Goal: Check status: Check status

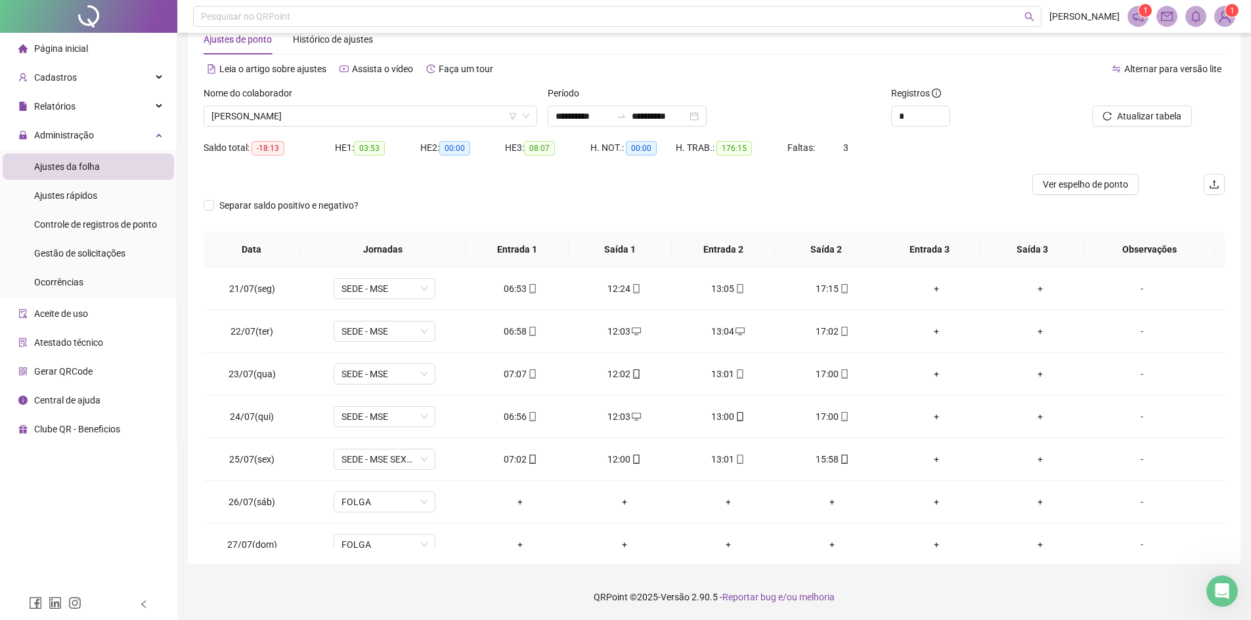
scroll to position [1000, 0]
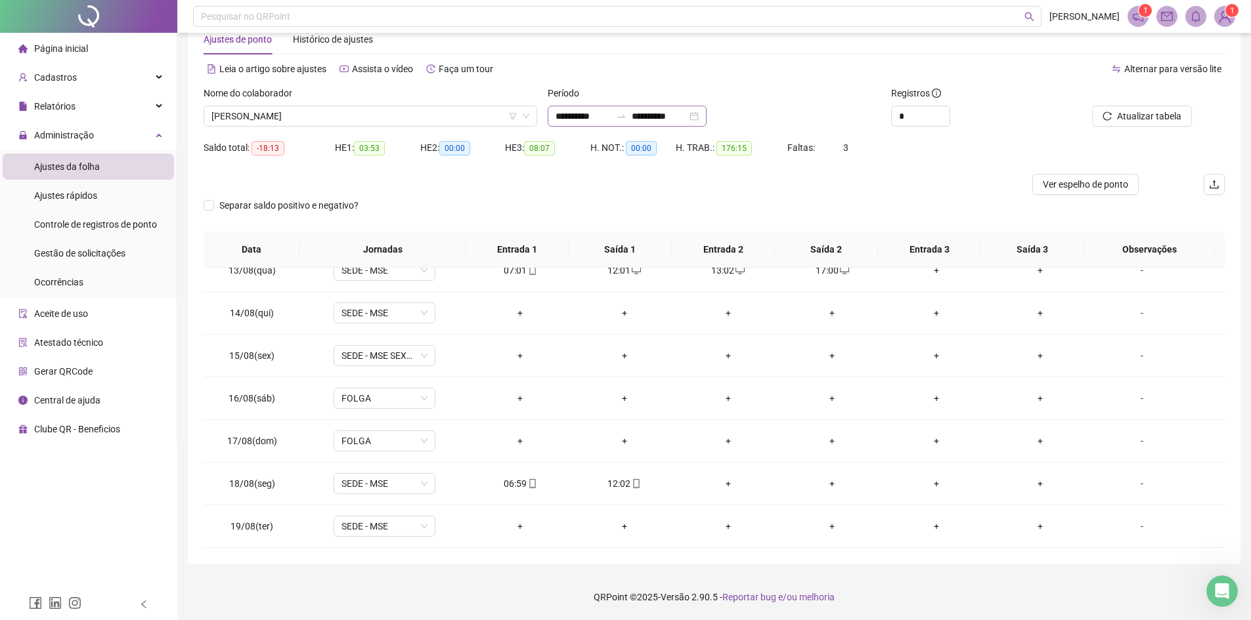
click at [706, 116] on div "**********" at bounding box center [627, 116] width 159 height 21
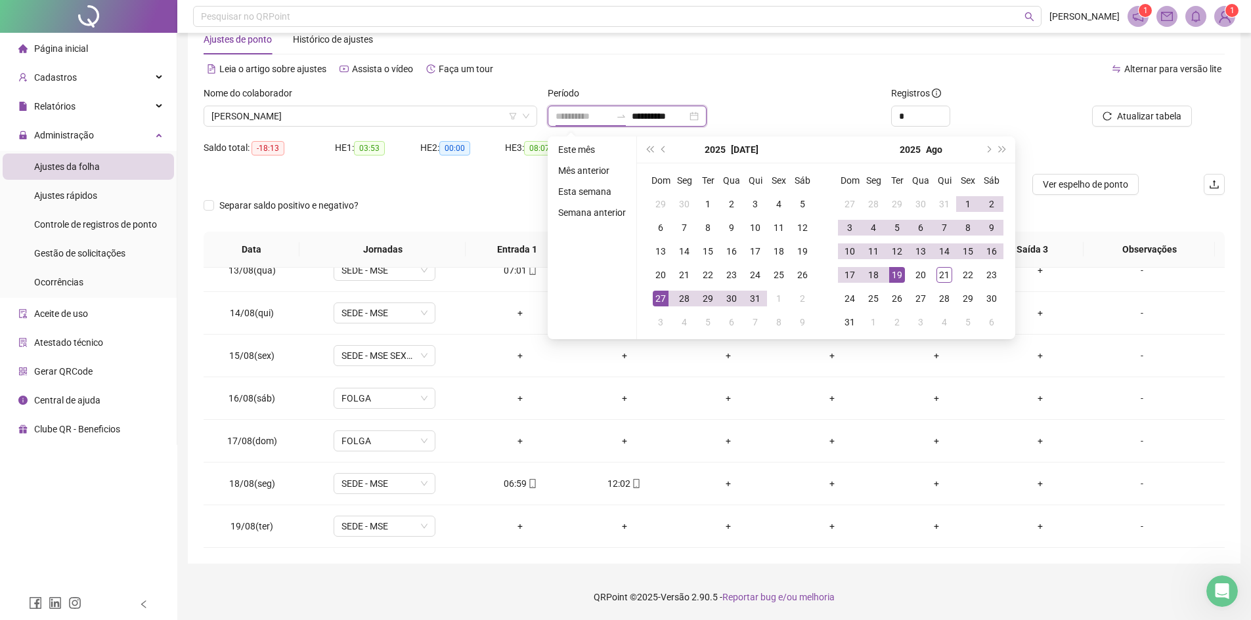
type input "**********"
click at [687, 114] on input "**********" at bounding box center [659, 116] width 55 height 14
type input "**********"
click at [920, 274] on div "20" at bounding box center [921, 275] width 16 height 16
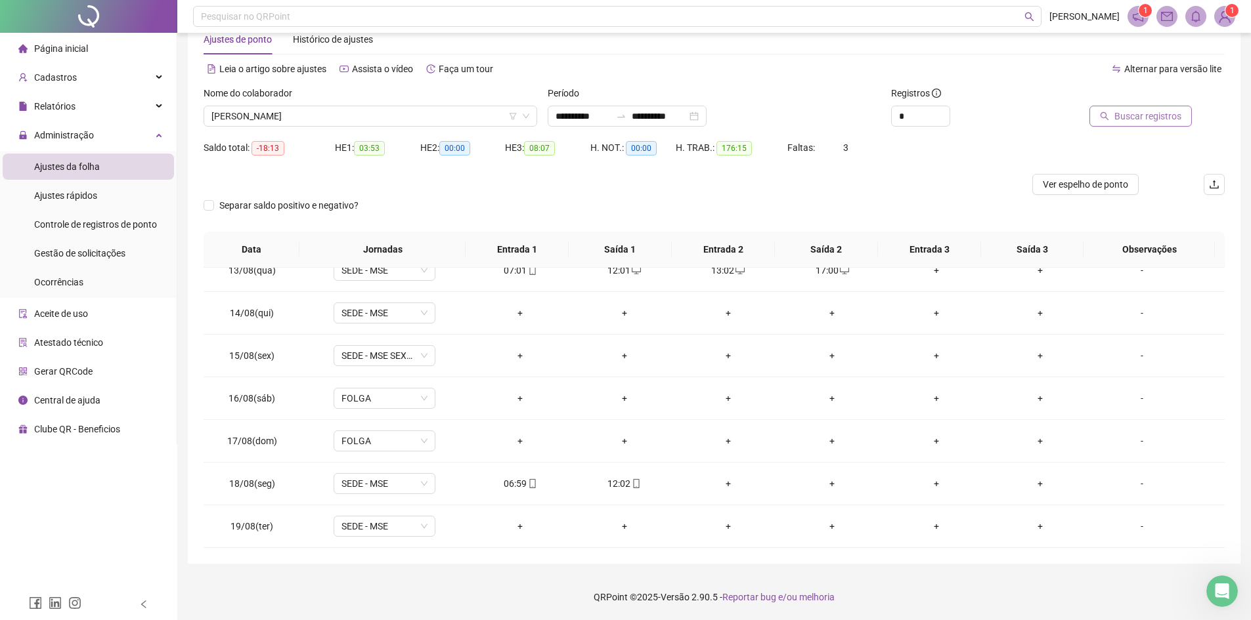
click at [1131, 121] on span "Buscar registros" at bounding box center [1147, 116] width 67 height 14
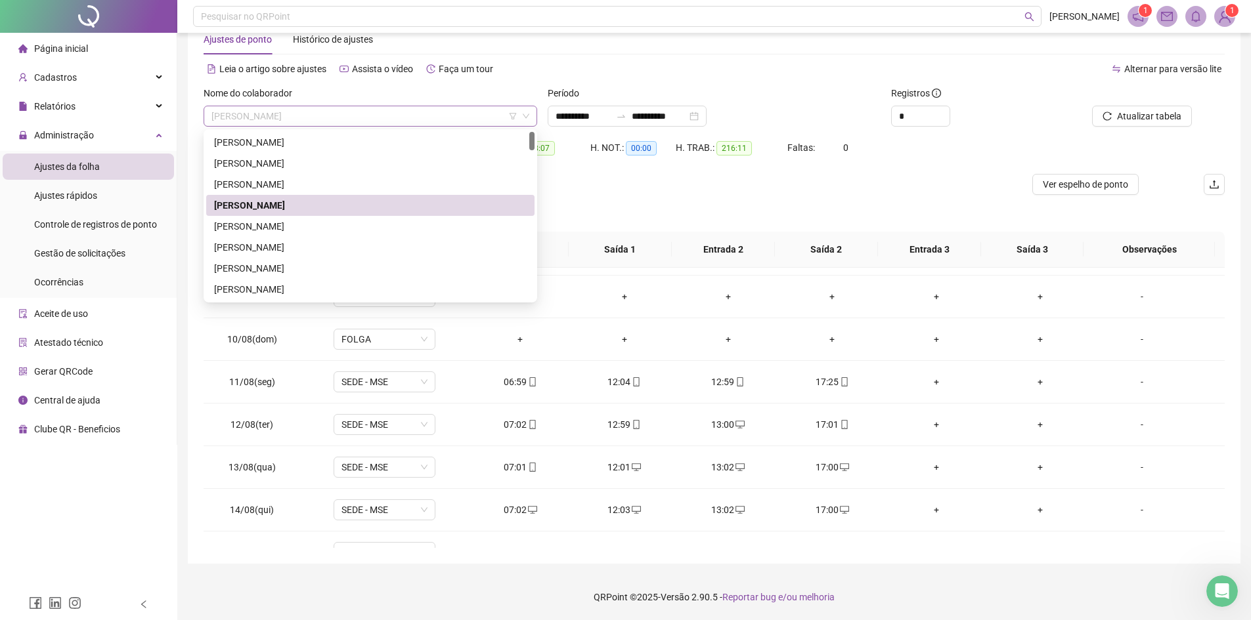
click at [404, 110] on span "[PERSON_NAME]" at bounding box center [370, 116] width 318 height 20
click at [323, 142] on div "[PERSON_NAME]" at bounding box center [370, 142] width 312 height 14
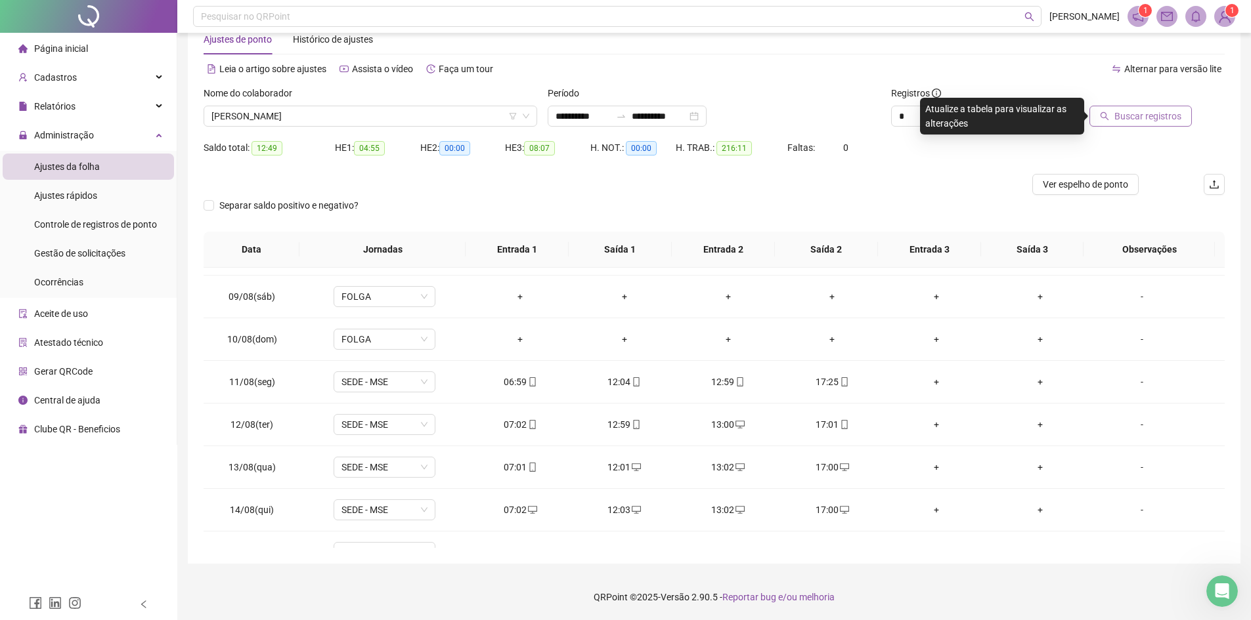
click at [1148, 116] on span "Buscar registros" at bounding box center [1147, 116] width 67 height 14
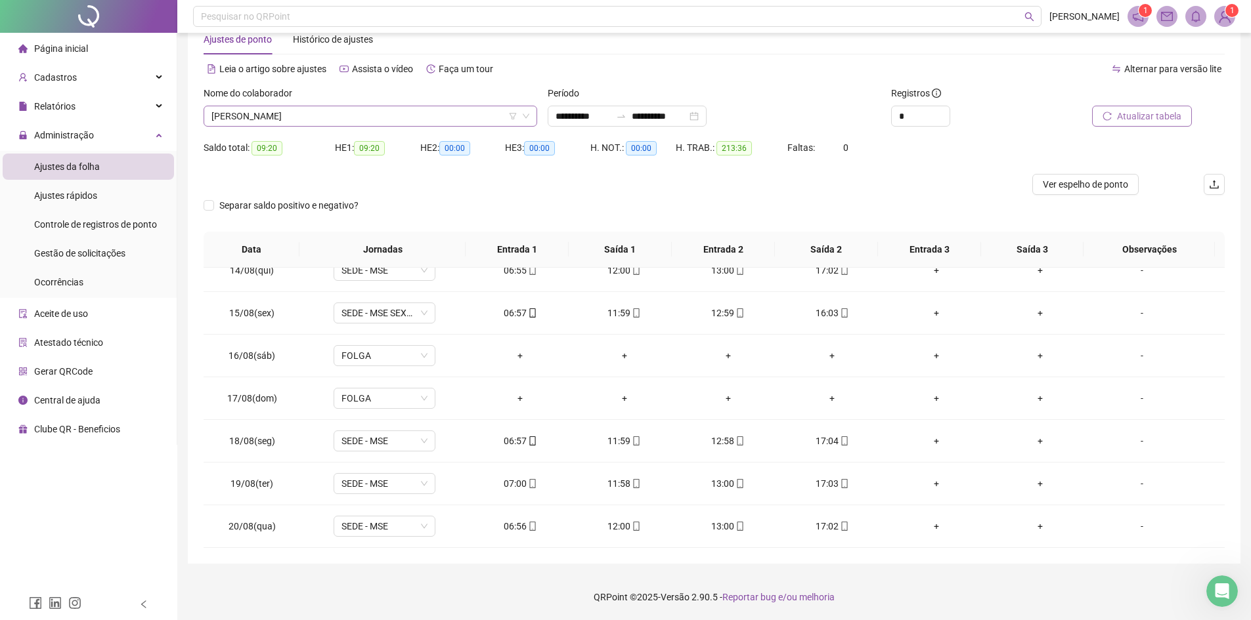
click at [527, 116] on icon "down" at bounding box center [526, 116] width 7 height 5
click at [439, 118] on span "[PERSON_NAME]" at bounding box center [370, 116] width 318 height 20
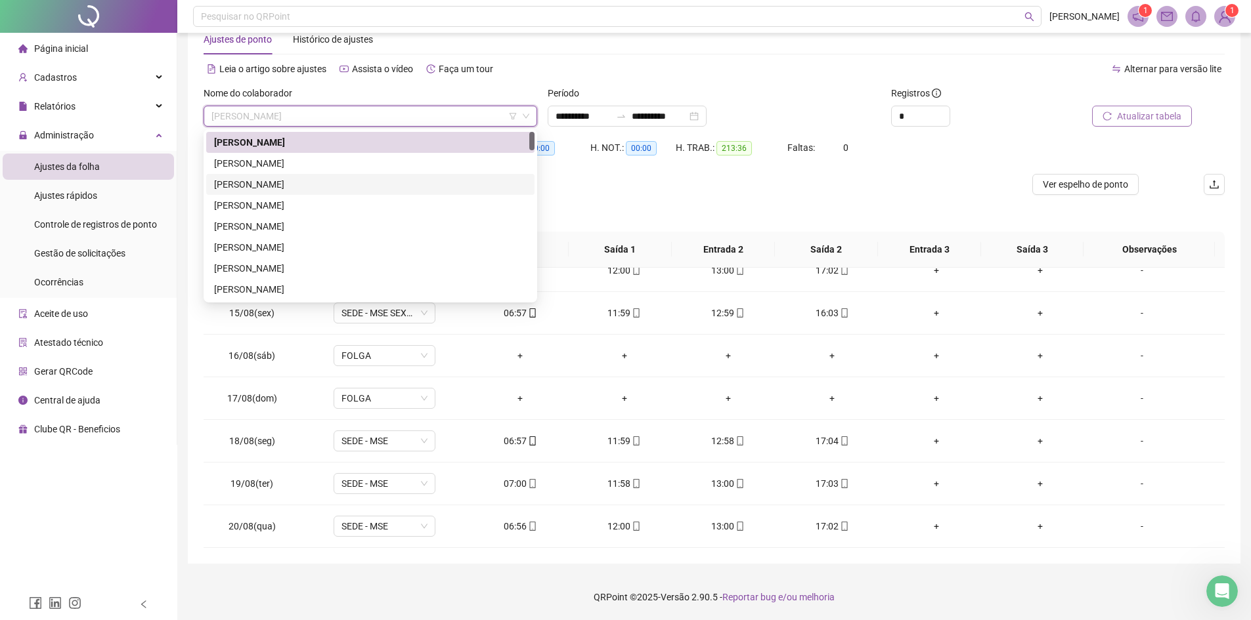
click at [321, 185] on div "[PERSON_NAME]" at bounding box center [370, 184] width 312 height 14
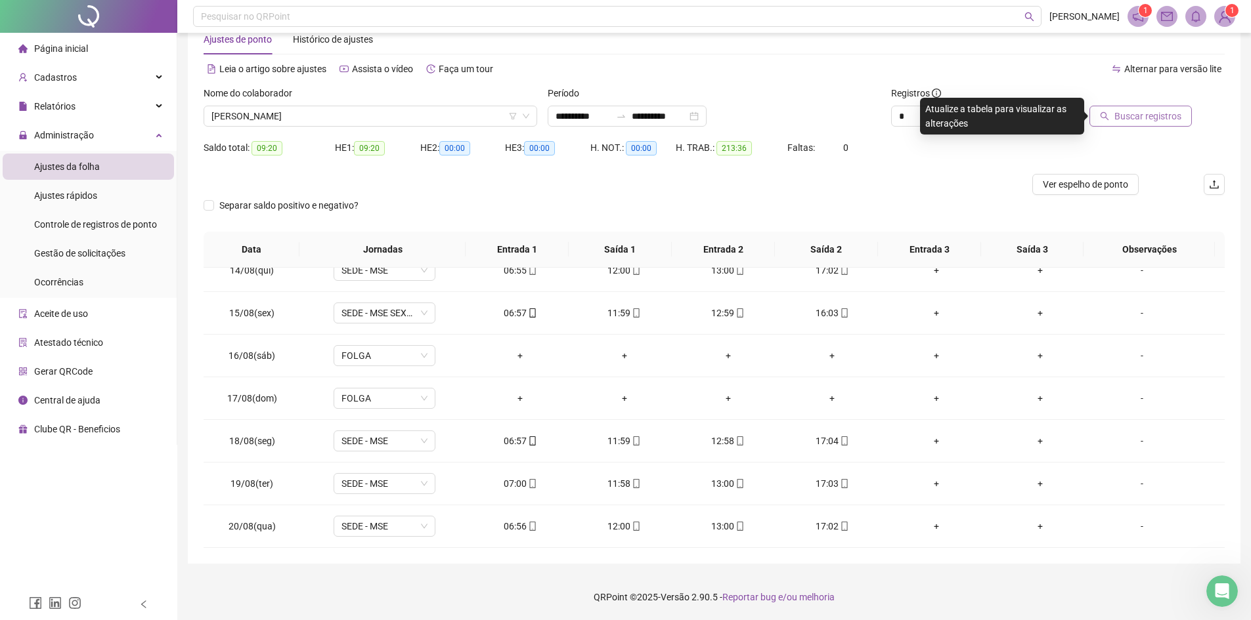
click at [1129, 119] on span "Buscar registros" at bounding box center [1147, 116] width 67 height 14
click at [440, 110] on span "[PERSON_NAME]" at bounding box center [370, 116] width 318 height 20
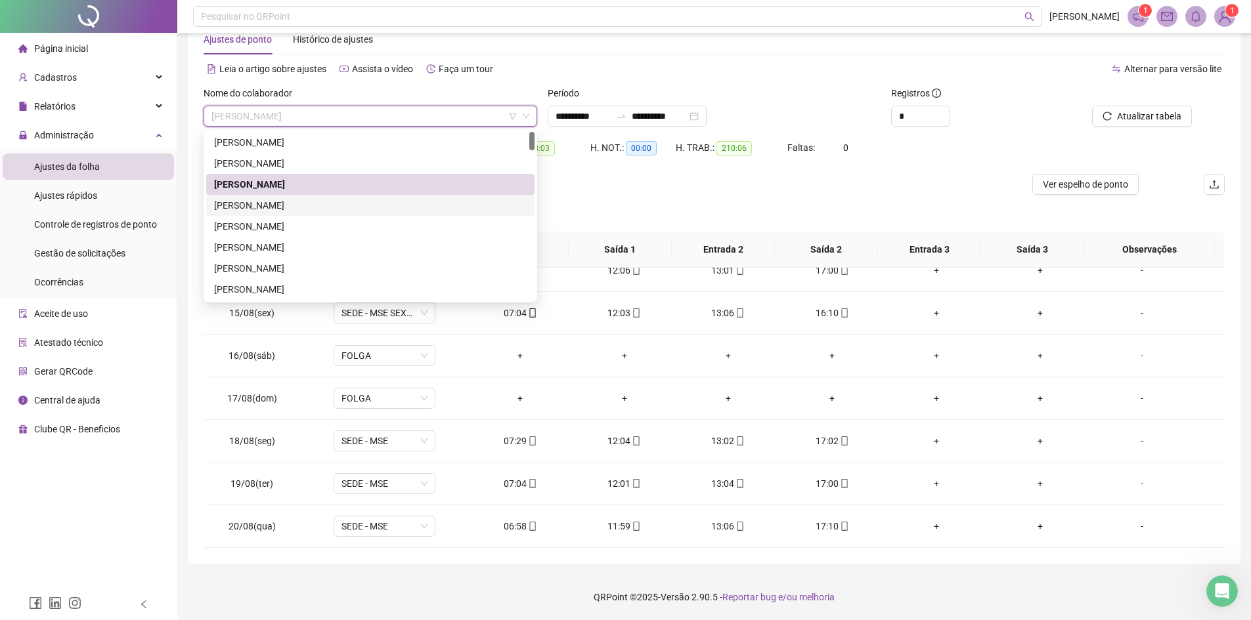
click at [353, 206] on div "[PERSON_NAME]" at bounding box center [370, 205] width 312 height 14
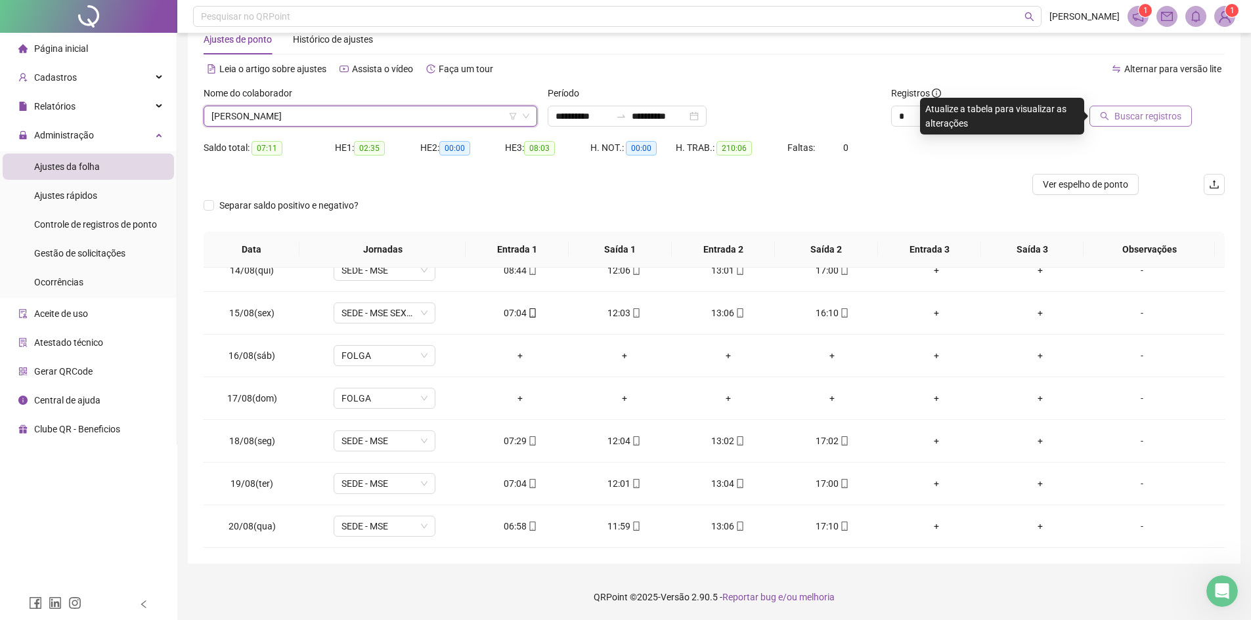
click at [1146, 113] on span "Buscar registros" at bounding box center [1147, 116] width 67 height 14
click at [457, 112] on span "[PERSON_NAME]" at bounding box center [370, 116] width 318 height 20
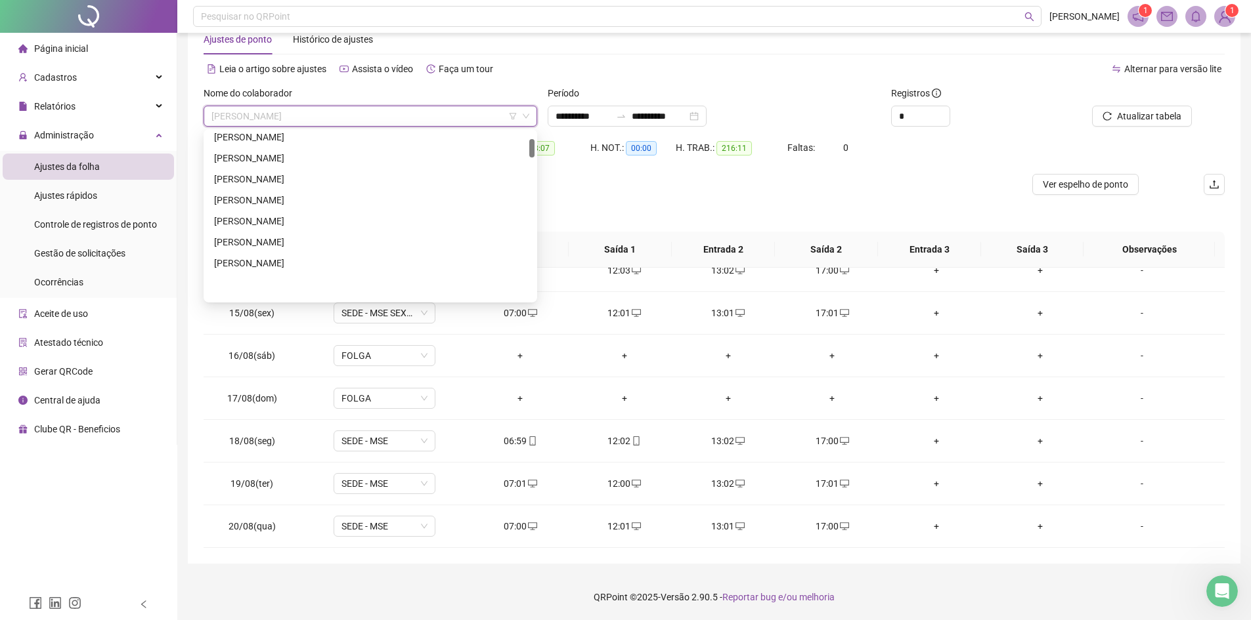
scroll to position [66, 0]
click at [306, 245] on div "[PERSON_NAME]" at bounding box center [370, 245] width 312 height 14
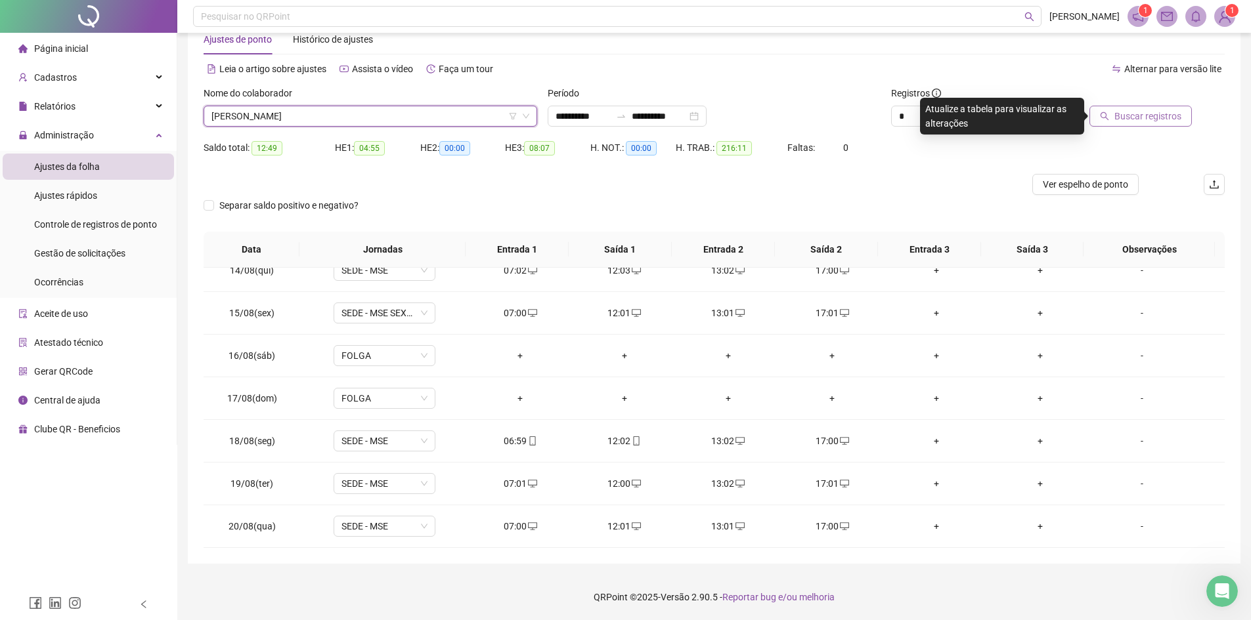
click at [1122, 117] on span "Buscar registros" at bounding box center [1147, 116] width 67 height 14
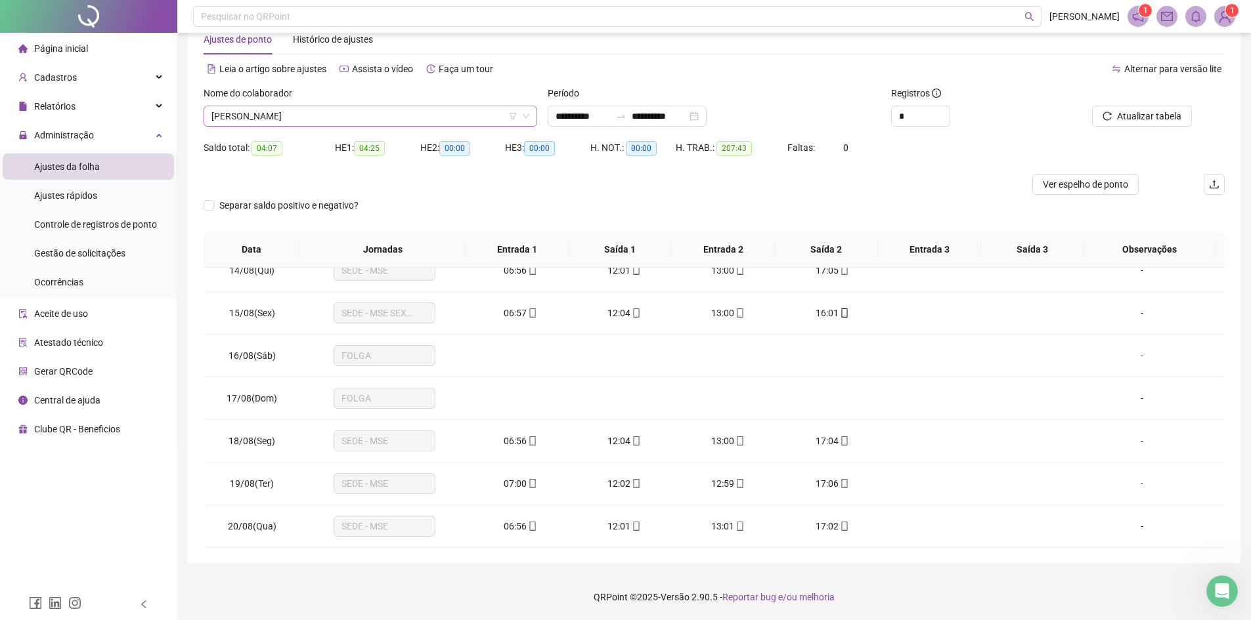
click at [410, 117] on span "[PERSON_NAME]" at bounding box center [370, 116] width 318 height 20
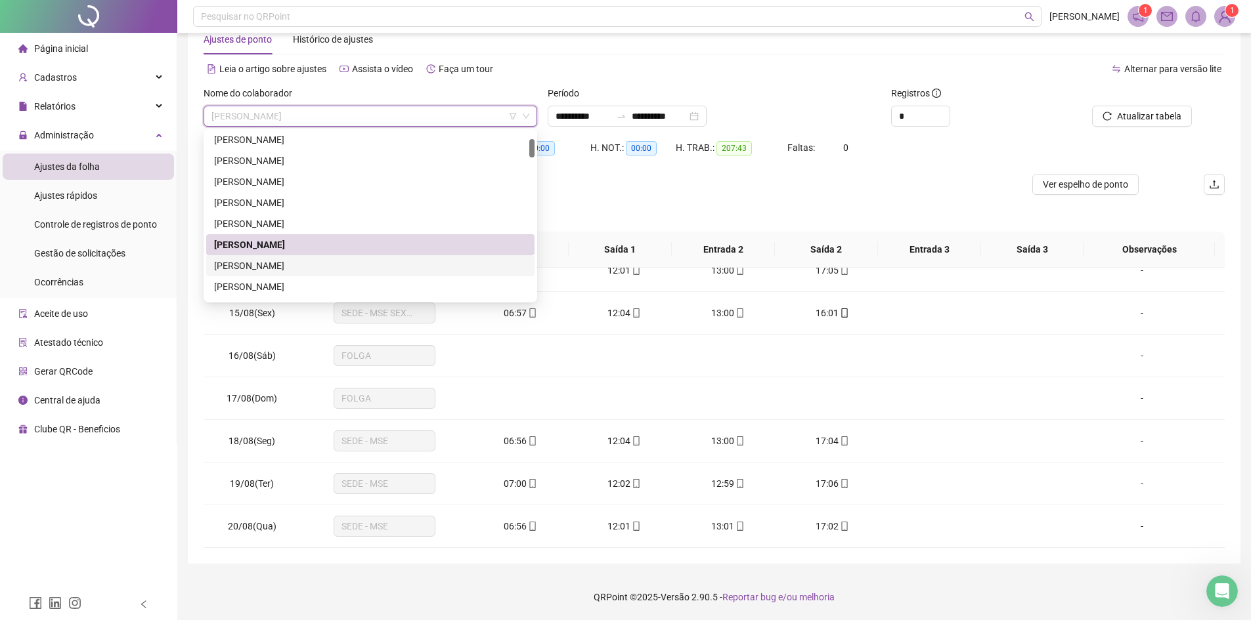
scroll to position [131, 0]
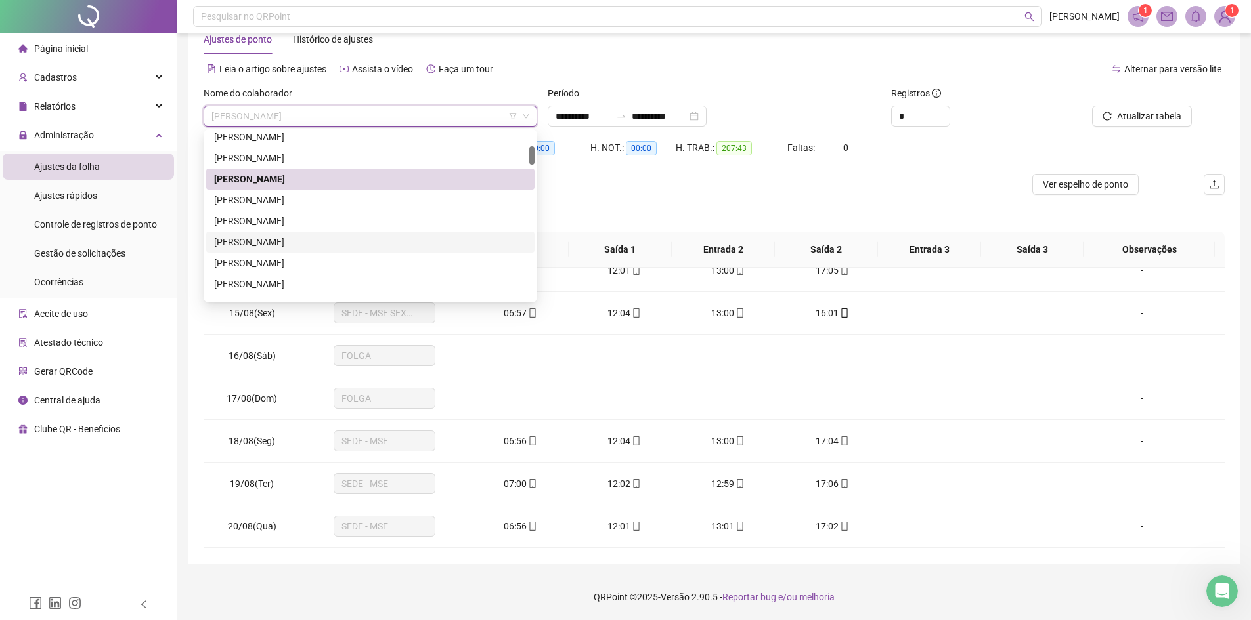
click at [299, 243] on div "[PERSON_NAME]" at bounding box center [370, 242] width 312 height 14
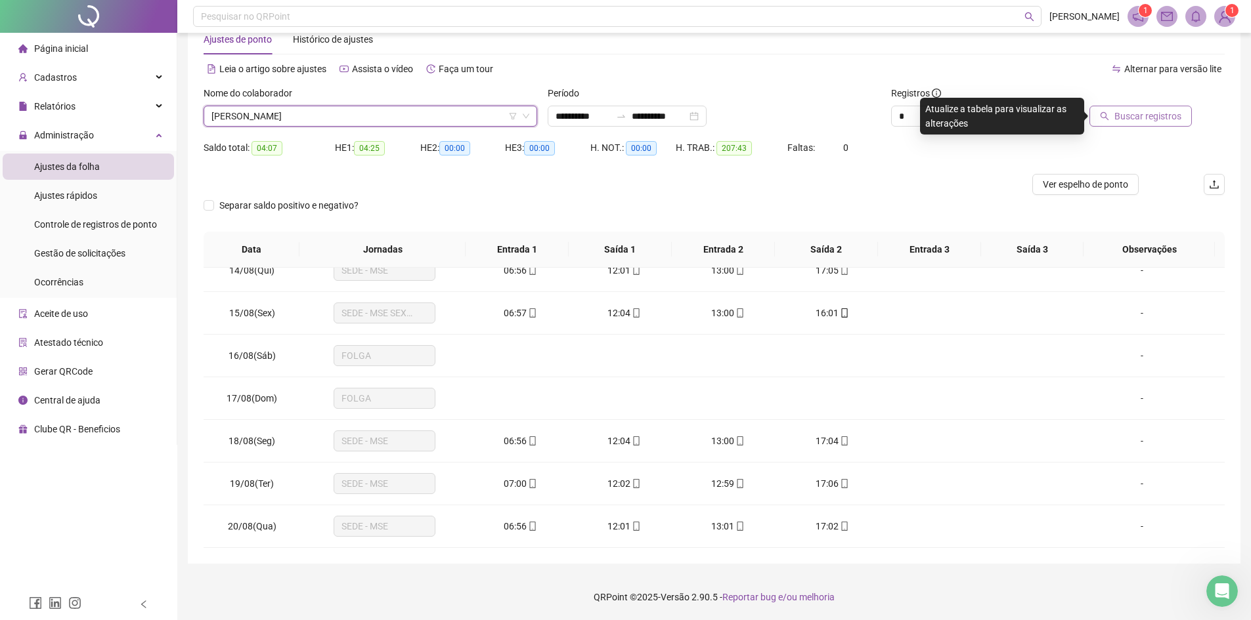
click at [1136, 116] on span "Buscar registros" at bounding box center [1147, 116] width 67 height 14
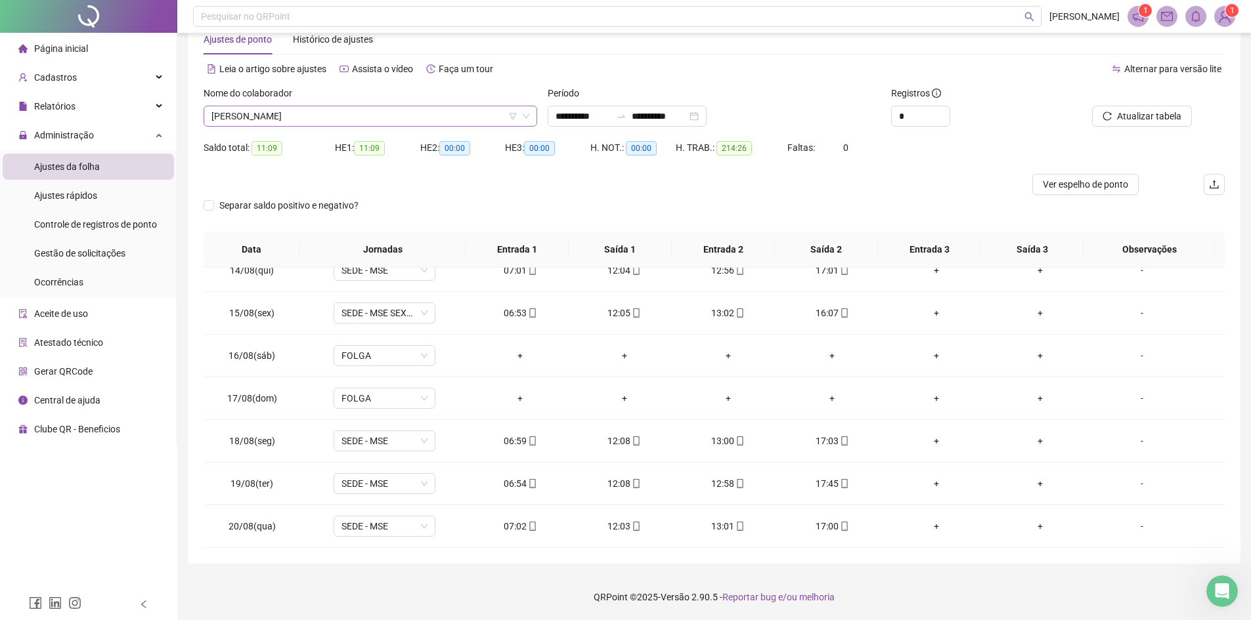
click at [382, 119] on span "[PERSON_NAME]" at bounding box center [370, 116] width 318 height 20
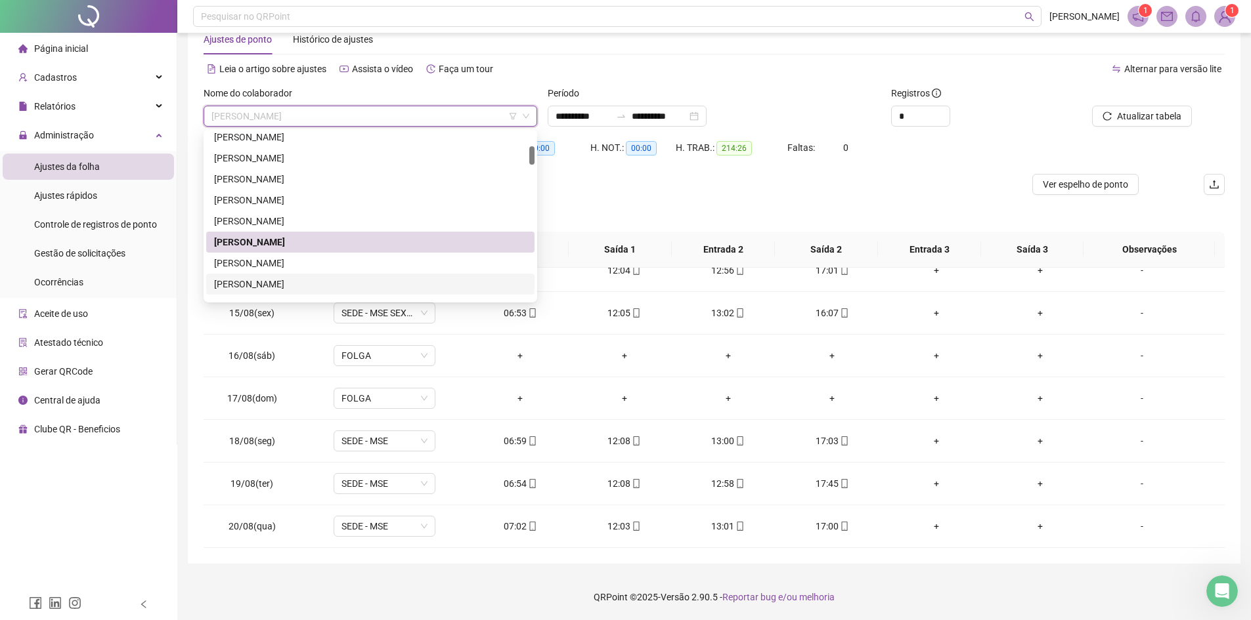
click at [312, 288] on div "[PERSON_NAME]" at bounding box center [370, 284] width 312 height 14
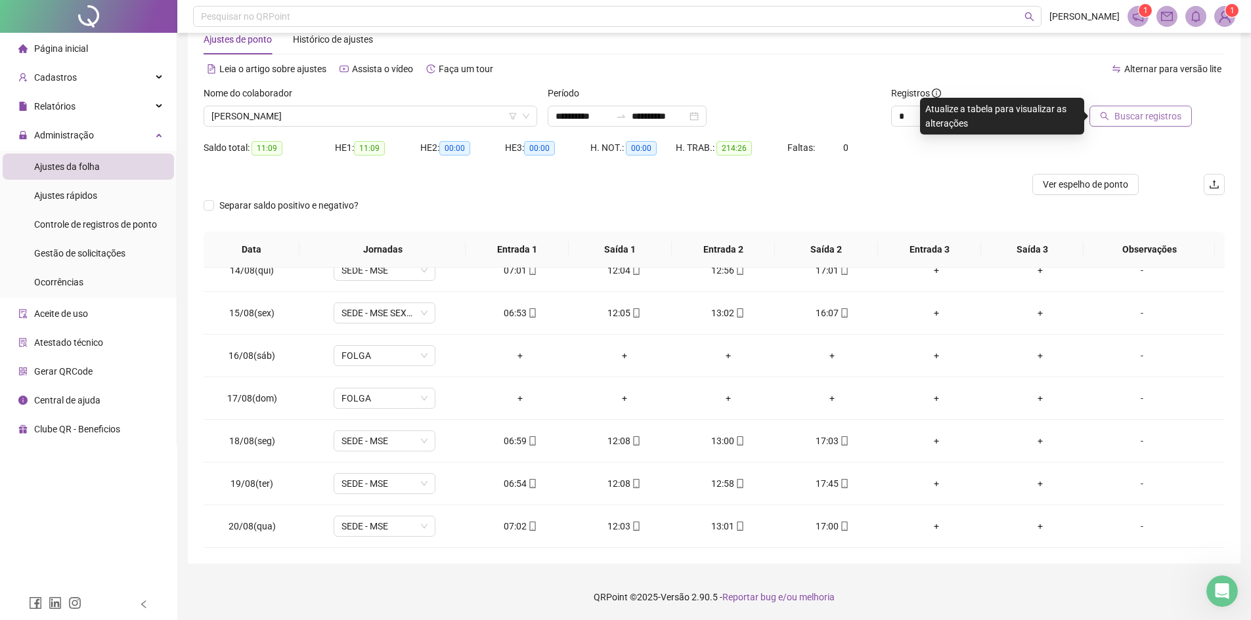
click at [1151, 116] on span "Buscar registros" at bounding box center [1147, 116] width 67 height 14
click at [457, 110] on span "[PERSON_NAME]" at bounding box center [370, 116] width 318 height 20
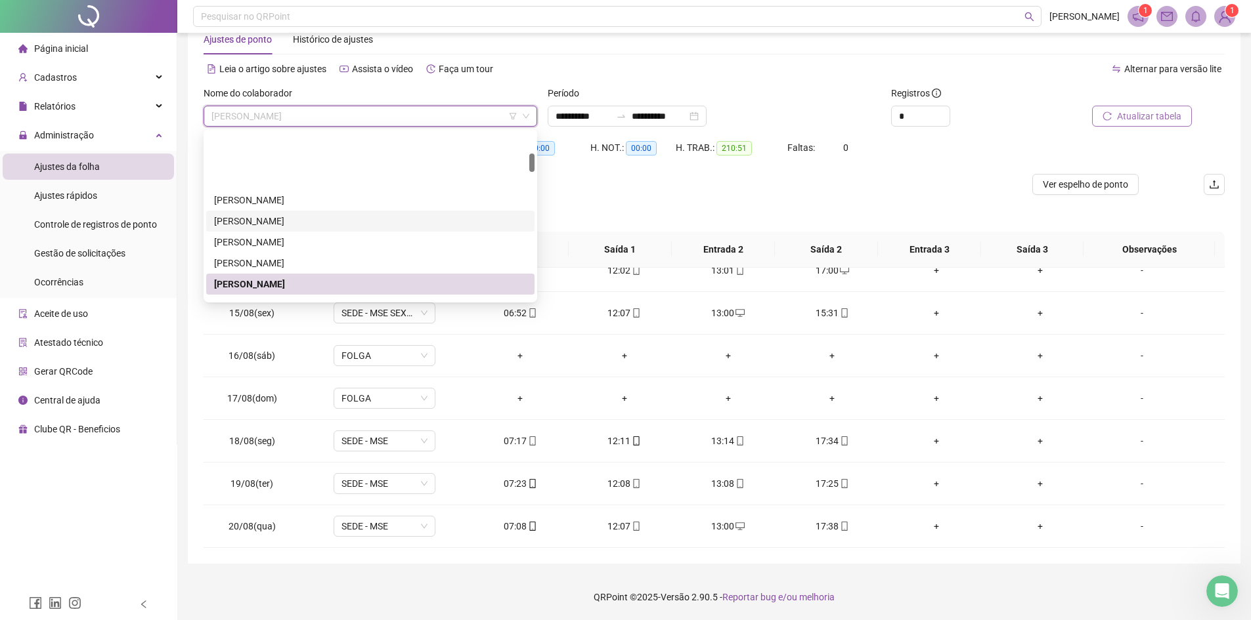
scroll to position [197, 0]
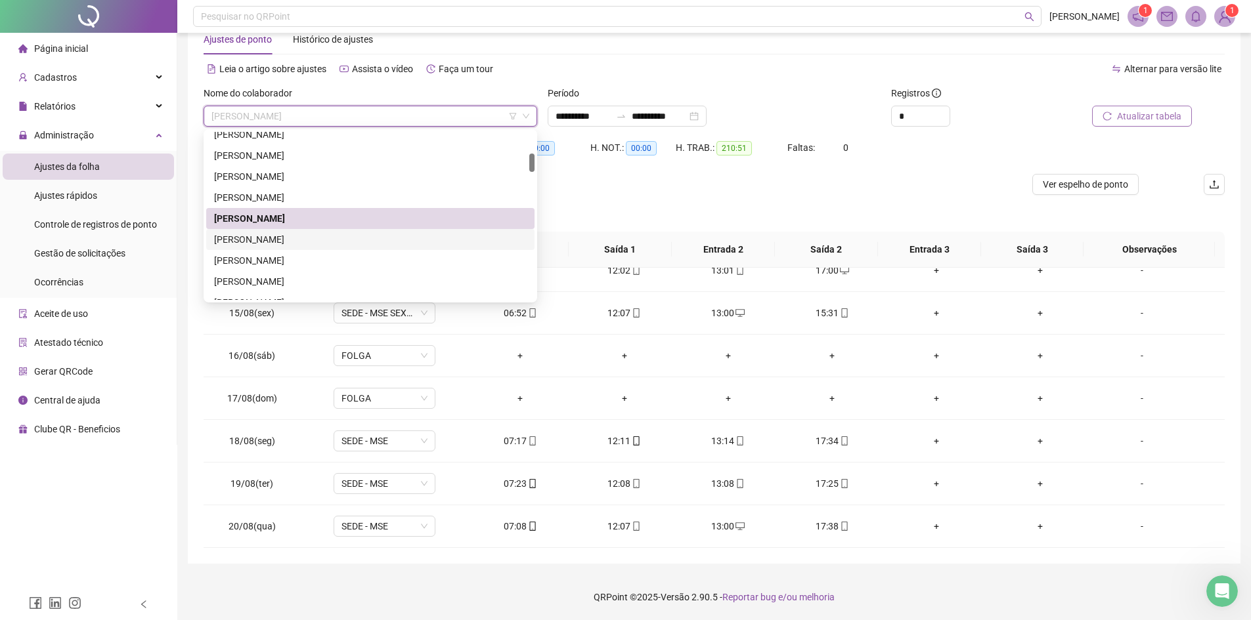
click at [300, 237] on div "[PERSON_NAME]" at bounding box center [370, 239] width 312 height 14
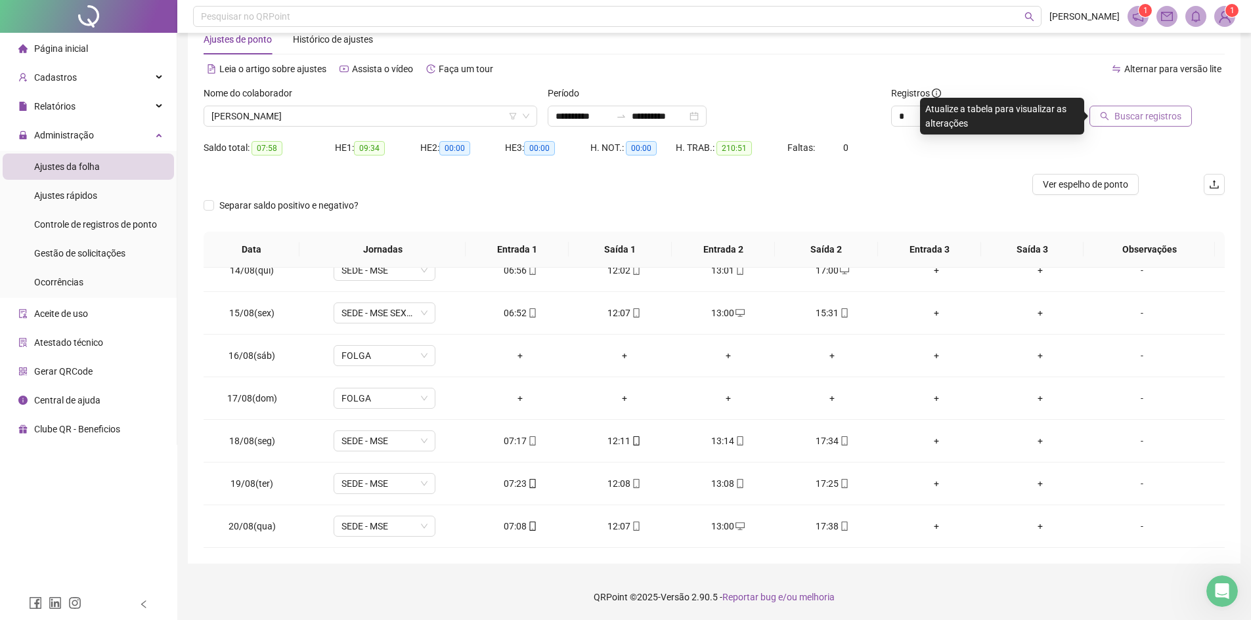
click at [1138, 119] on span "Buscar registros" at bounding box center [1147, 116] width 67 height 14
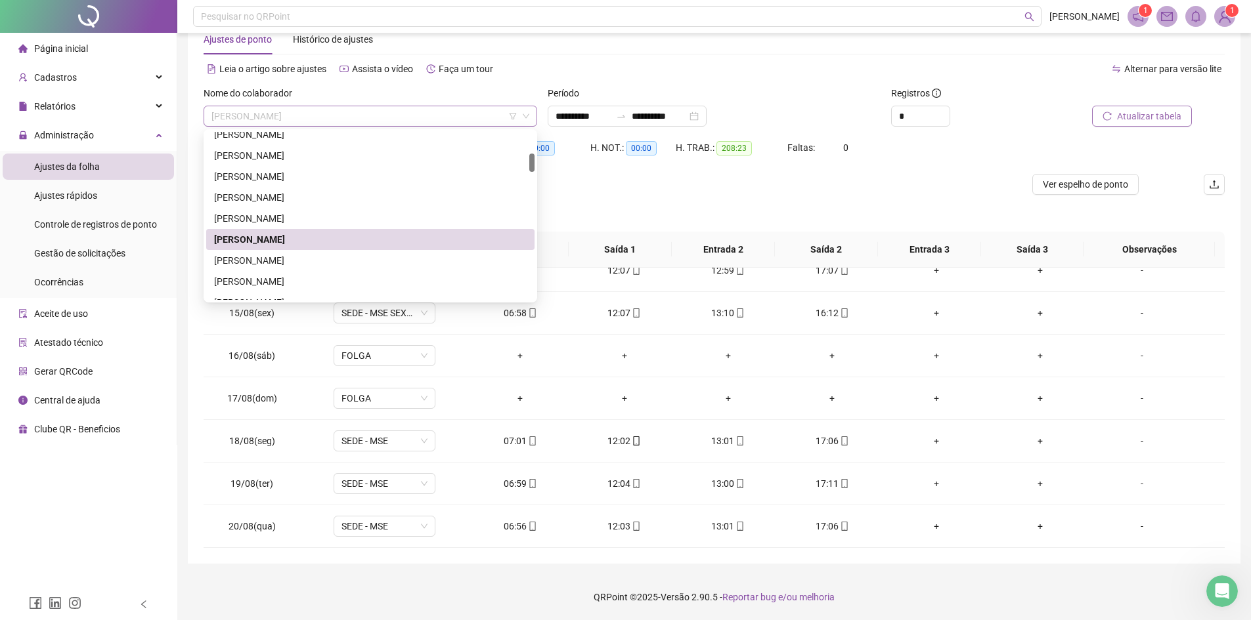
click at [470, 119] on span "[PERSON_NAME]" at bounding box center [370, 116] width 318 height 20
click at [299, 262] on div "[PERSON_NAME]" at bounding box center [370, 260] width 312 height 14
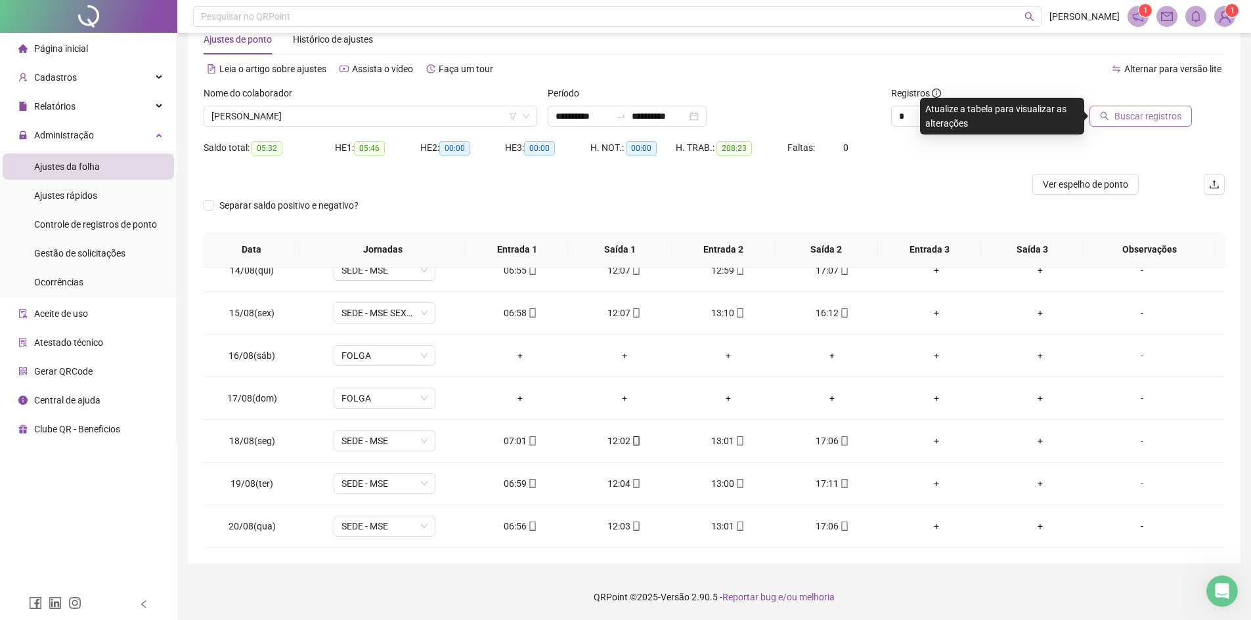
click at [1144, 114] on span "Buscar registros" at bounding box center [1147, 116] width 67 height 14
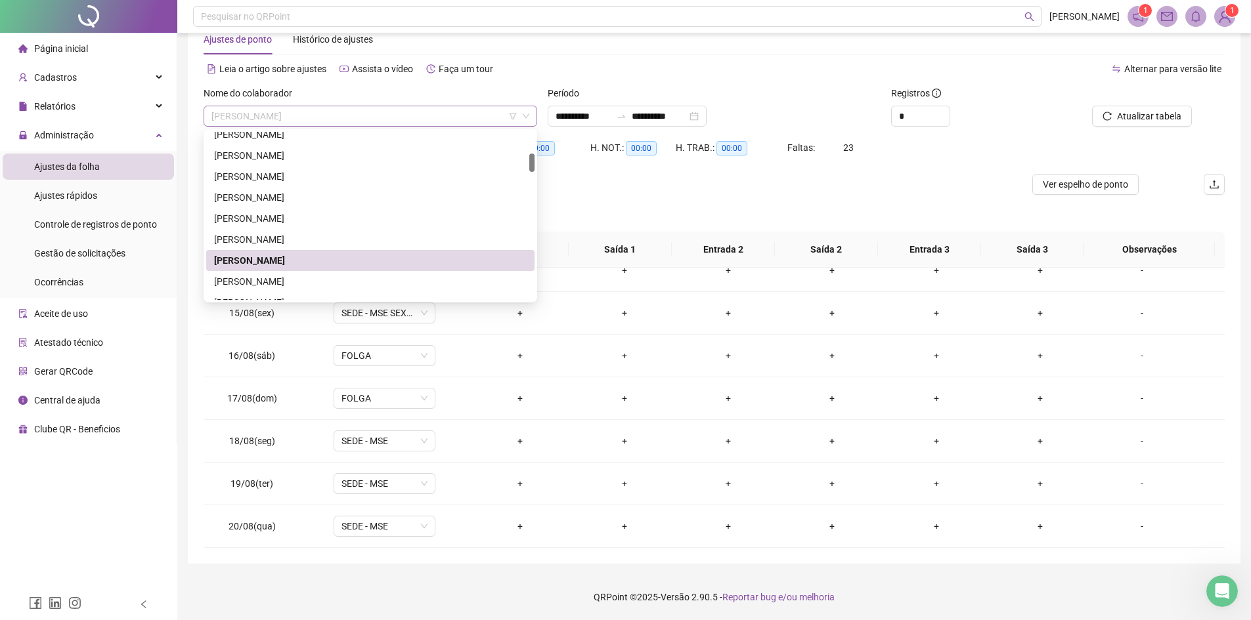
click at [346, 114] on span "[PERSON_NAME]" at bounding box center [370, 116] width 318 height 20
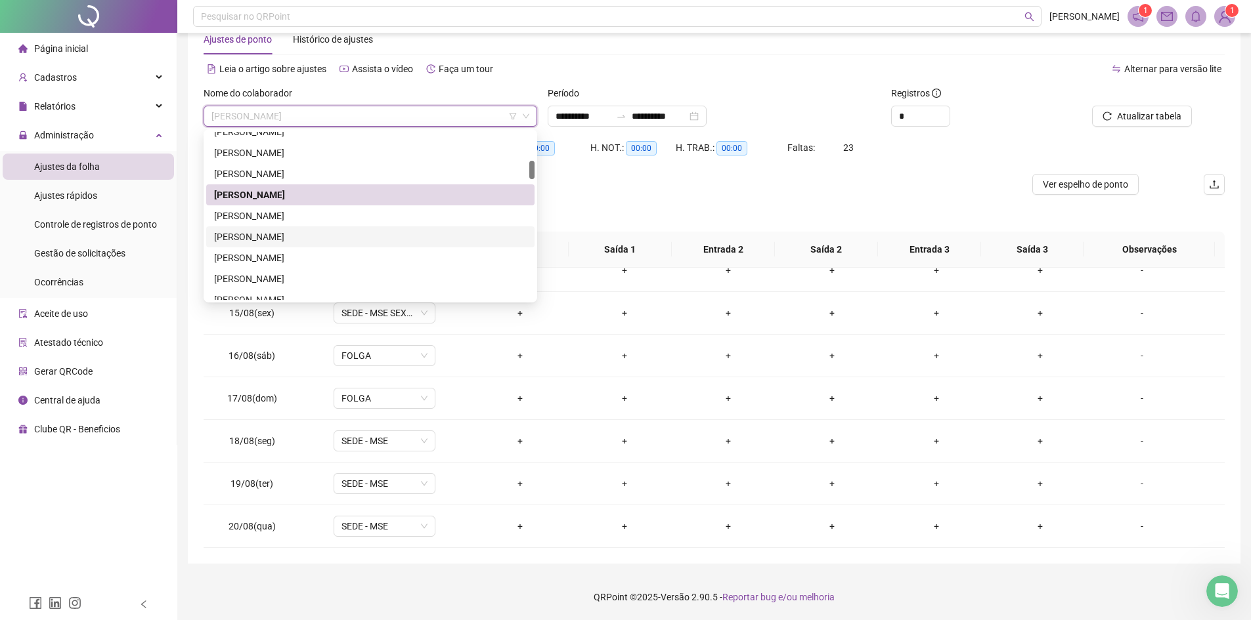
click at [284, 238] on div "[PERSON_NAME]" at bounding box center [370, 237] width 312 height 14
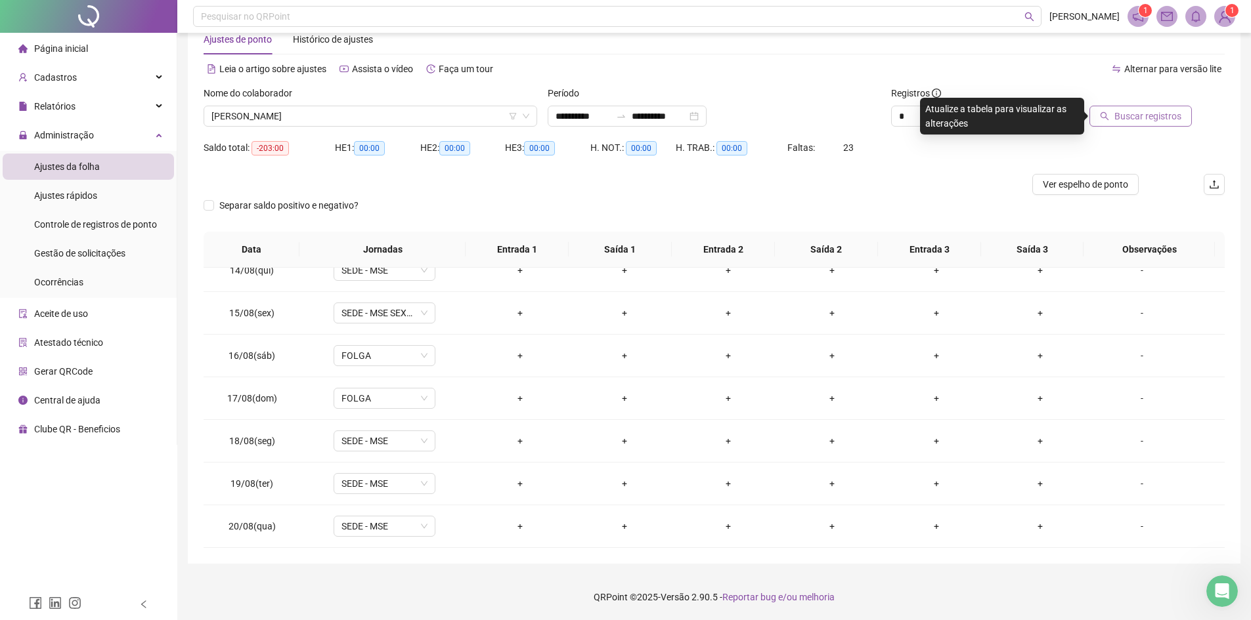
click at [1144, 116] on span "Buscar registros" at bounding box center [1147, 116] width 67 height 14
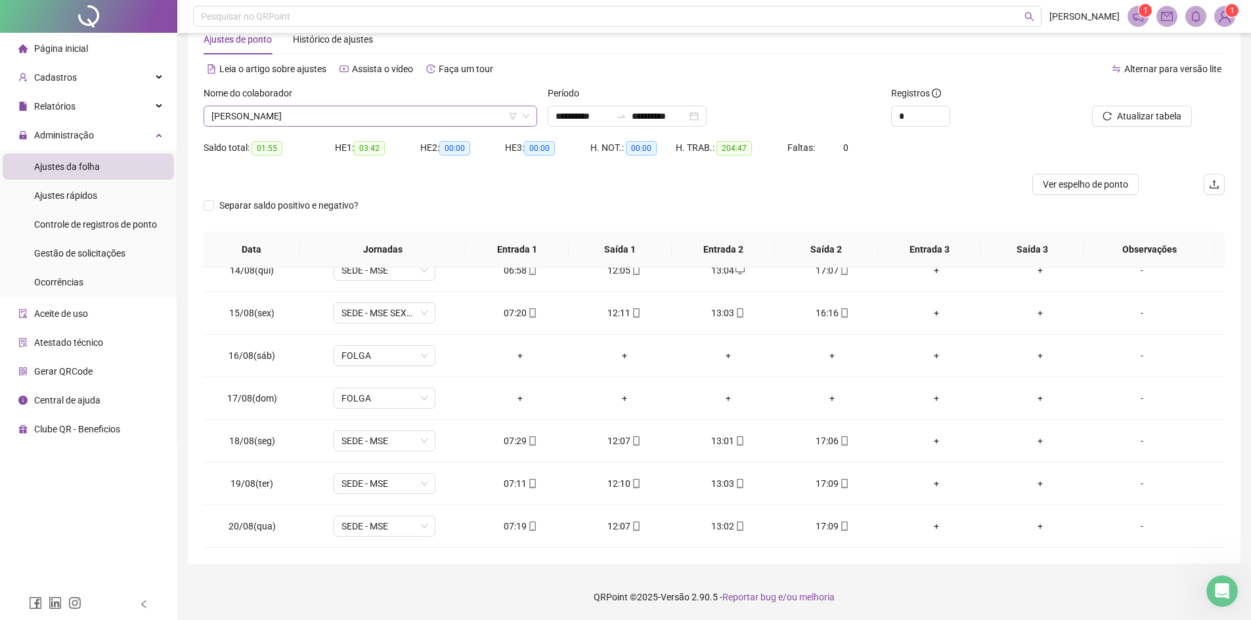
click at [321, 107] on span "[PERSON_NAME]" at bounding box center [370, 116] width 318 height 20
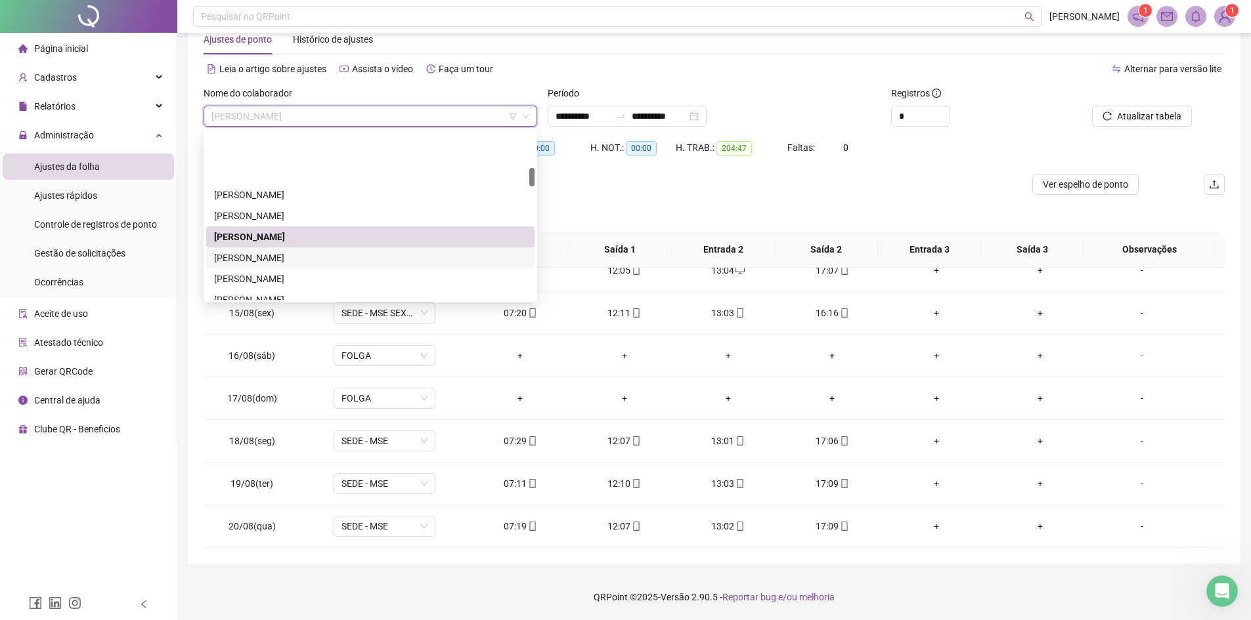
scroll to position [328, 0]
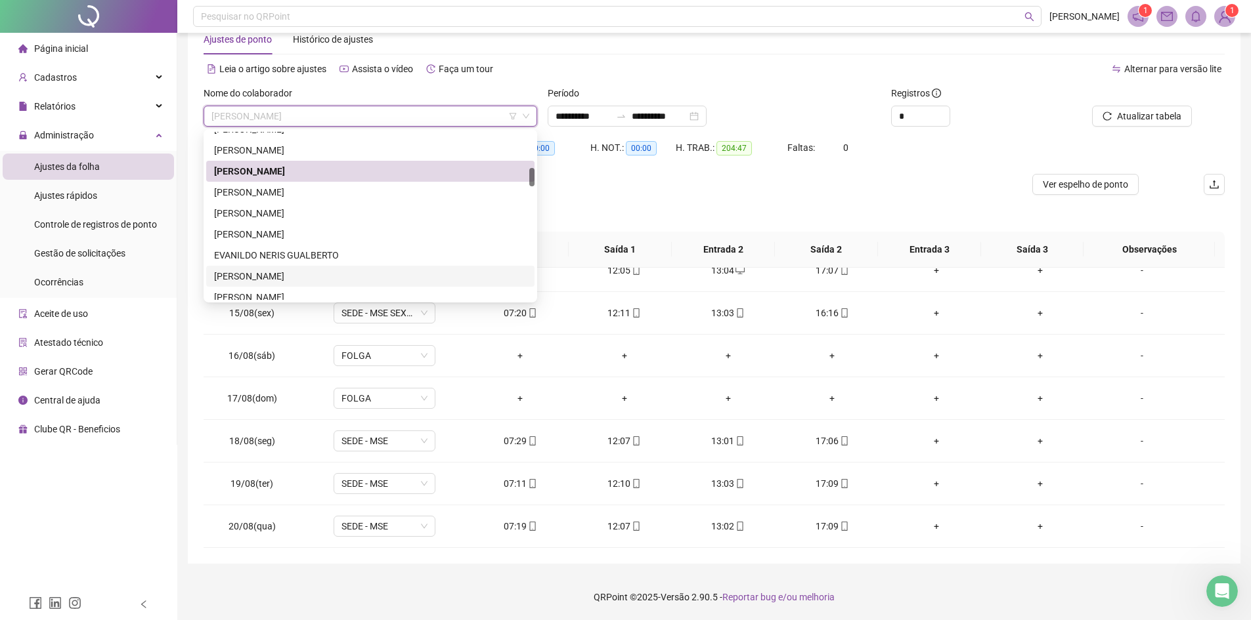
click at [305, 274] on div "[PERSON_NAME]" at bounding box center [370, 276] width 312 height 14
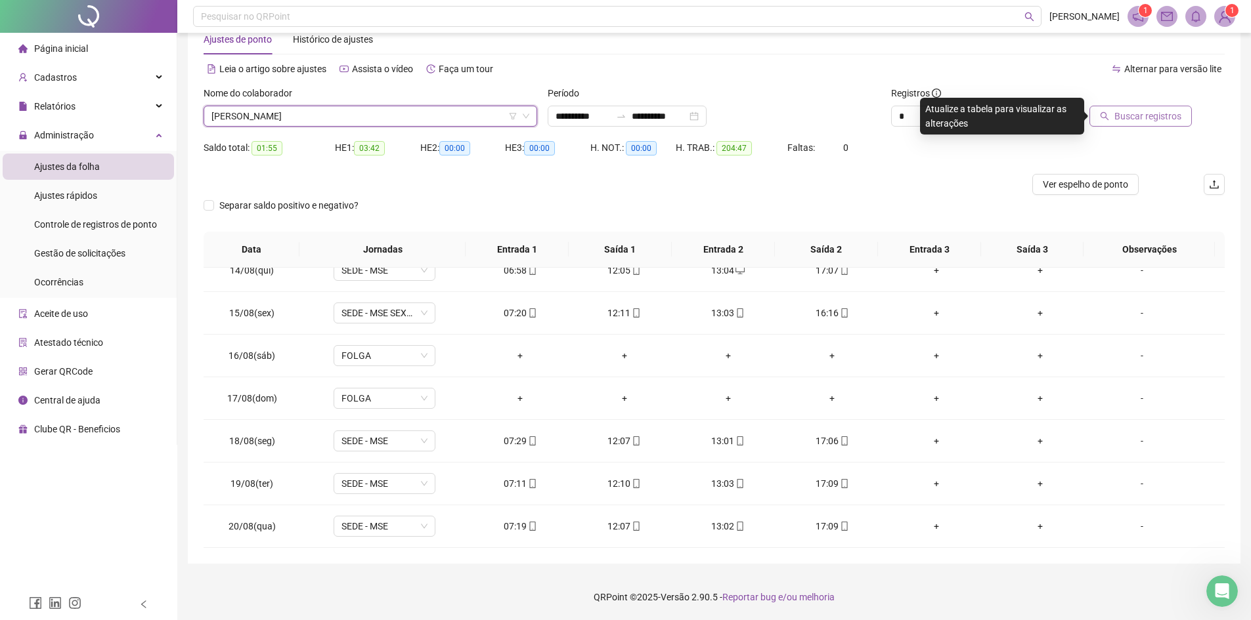
click at [1166, 116] on span "Buscar registros" at bounding box center [1147, 116] width 67 height 14
click at [723, 530] on div "+" at bounding box center [728, 526] width 83 height 14
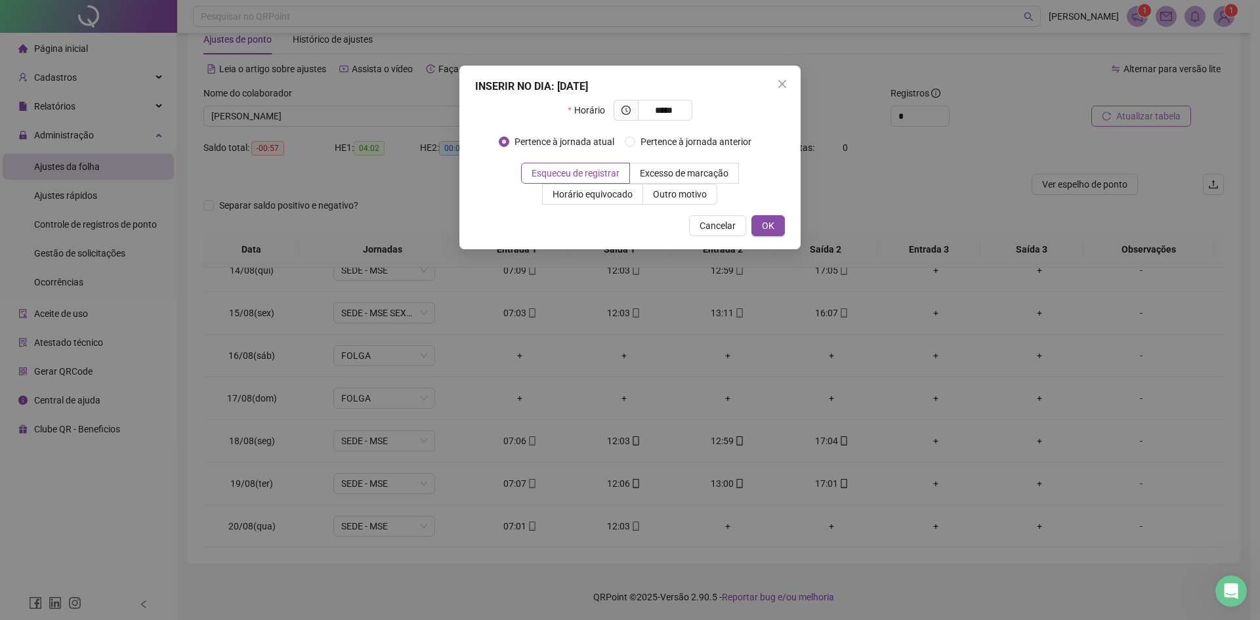
type input "*****"
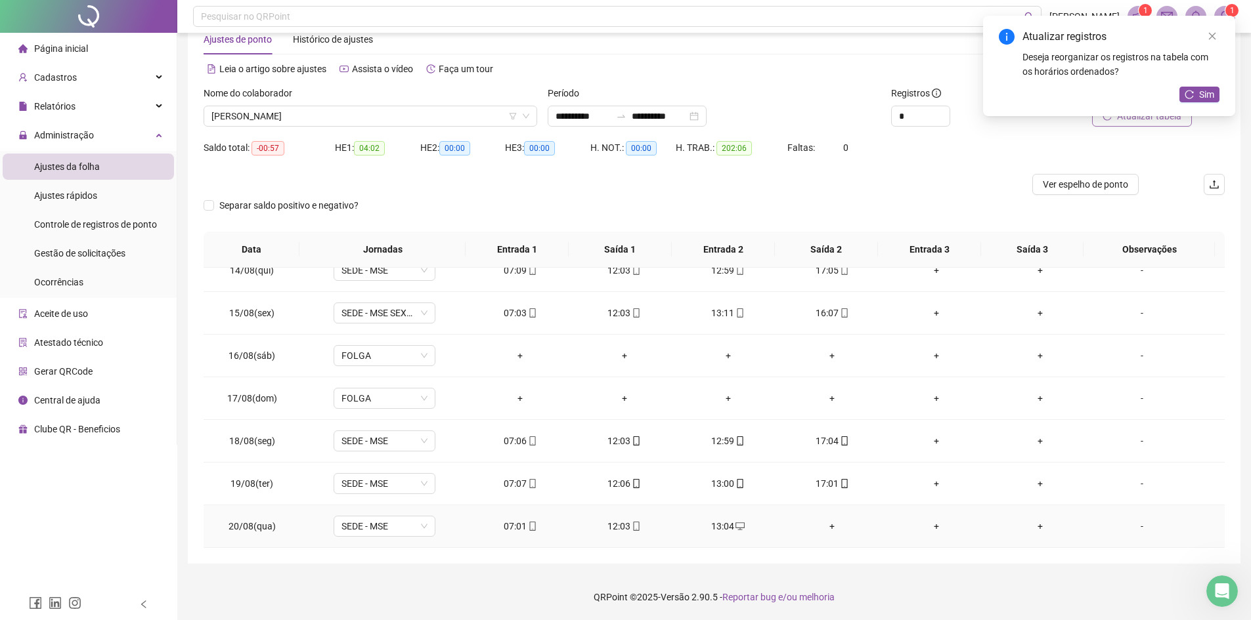
click at [828, 525] on div "+" at bounding box center [831, 526] width 83 height 14
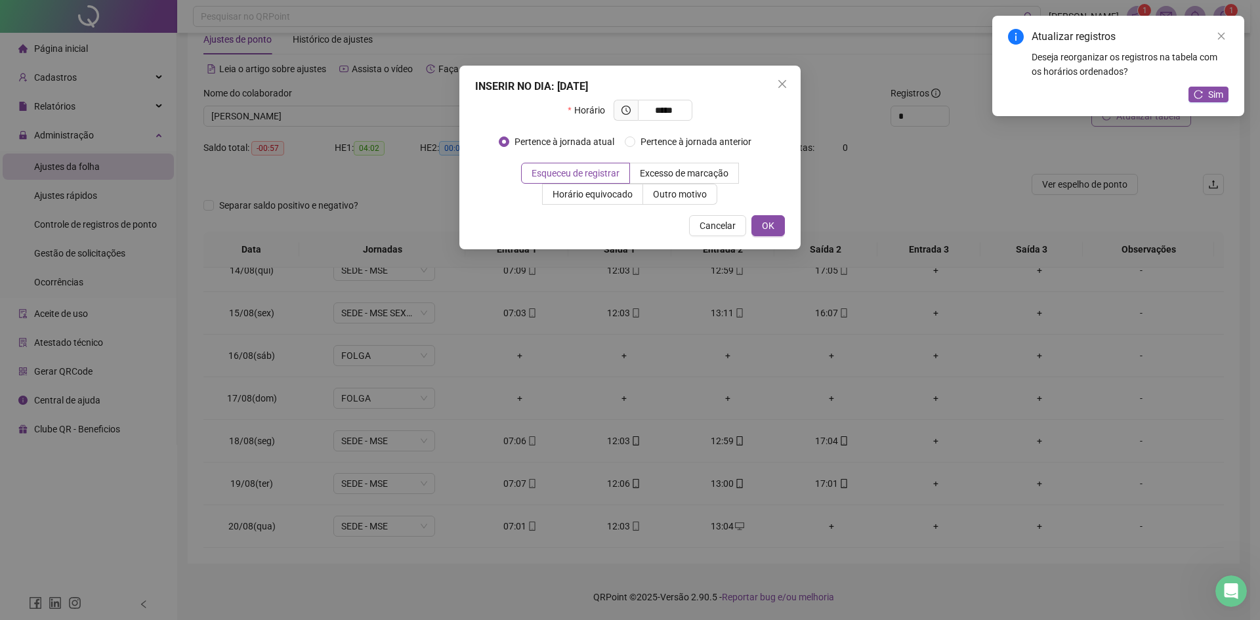
type input "*****"
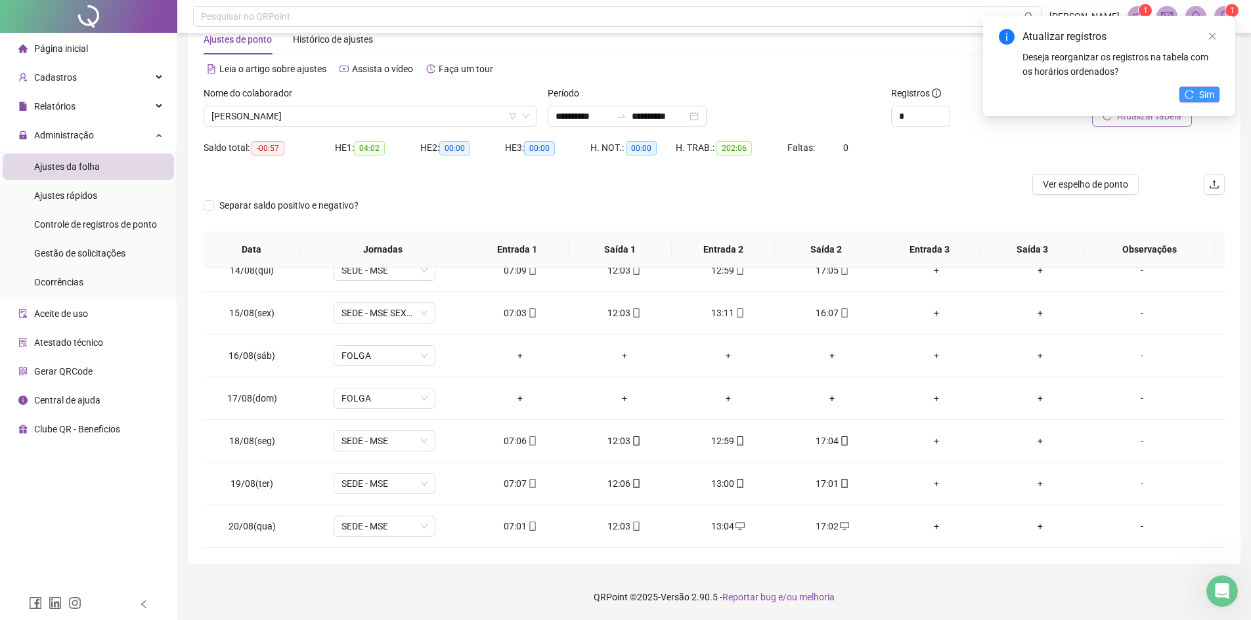
click at [1191, 97] on icon "reload" at bounding box center [1188, 94] width 9 height 9
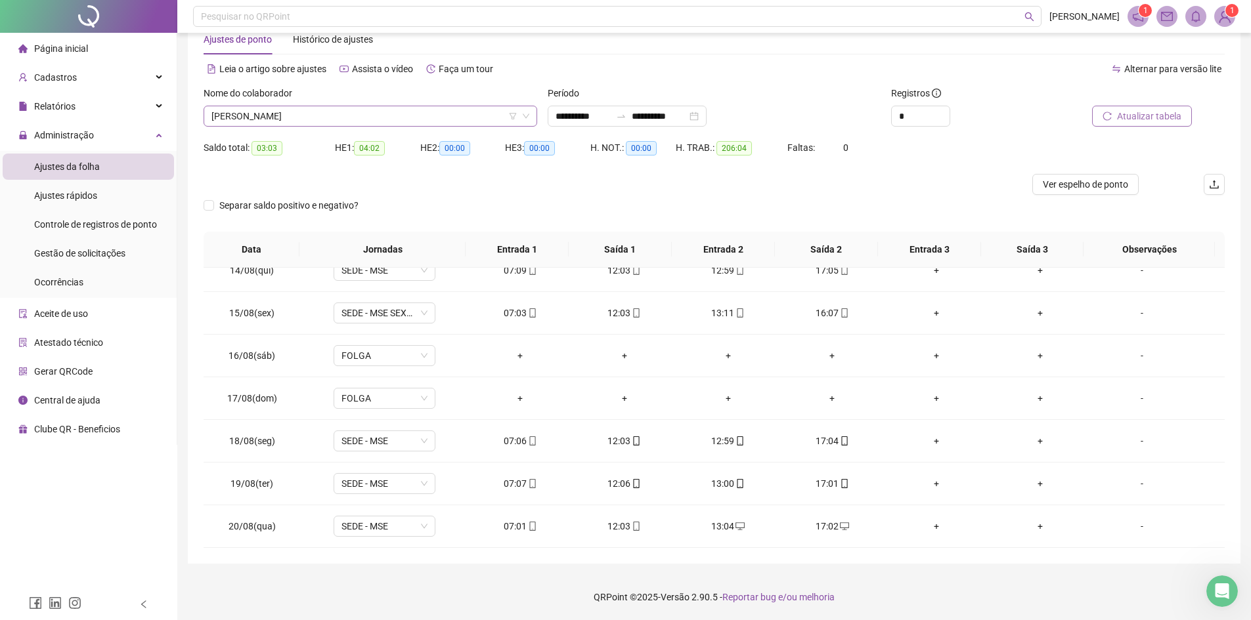
click at [369, 115] on span "[PERSON_NAME]" at bounding box center [370, 116] width 318 height 20
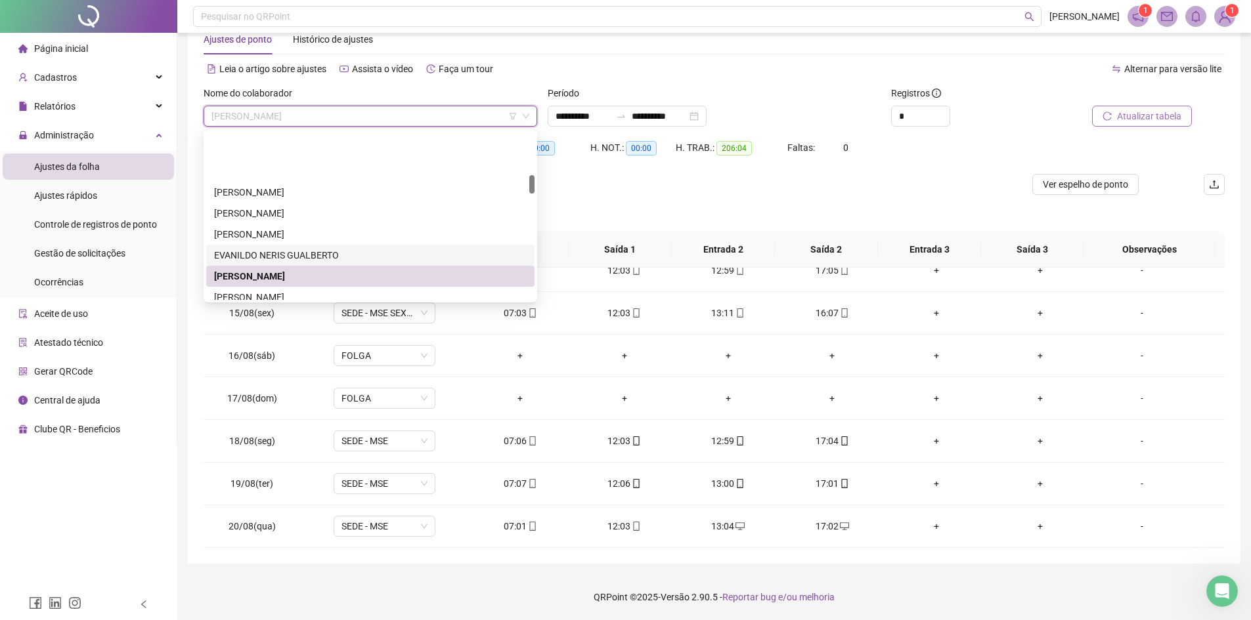
scroll to position [394, 0]
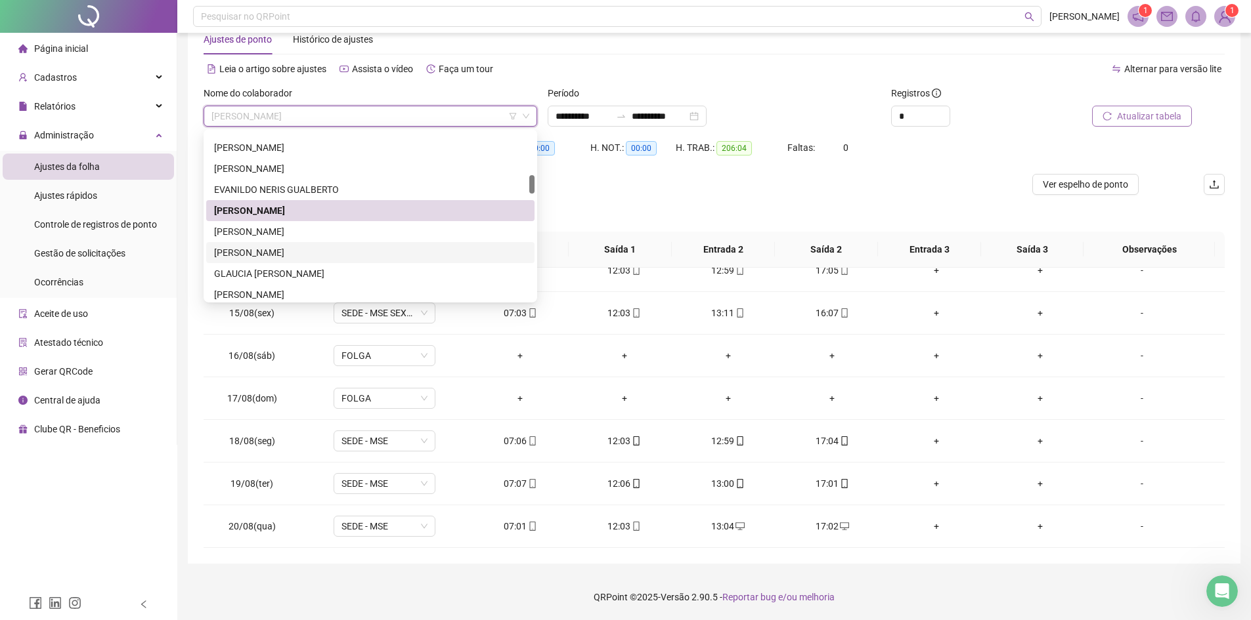
click at [316, 253] on div "[PERSON_NAME]" at bounding box center [370, 253] width 312 height 14
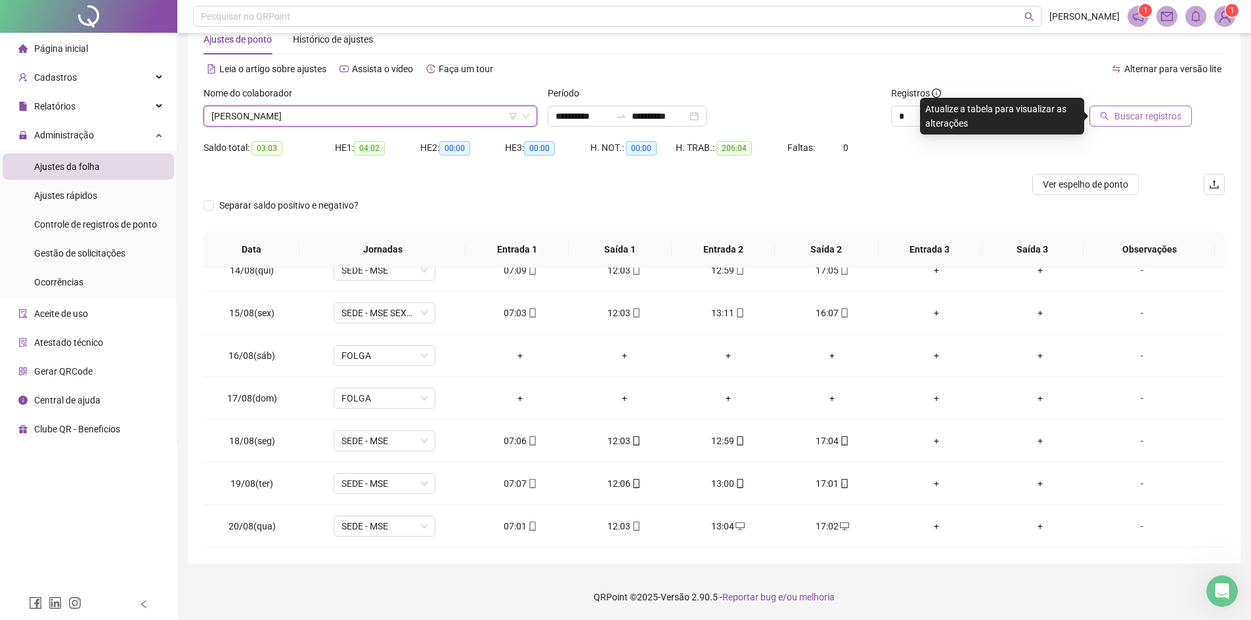
click at [1155, 119] on span "Buscar registros" at bounding box center [1147, 116] width 67 height 14
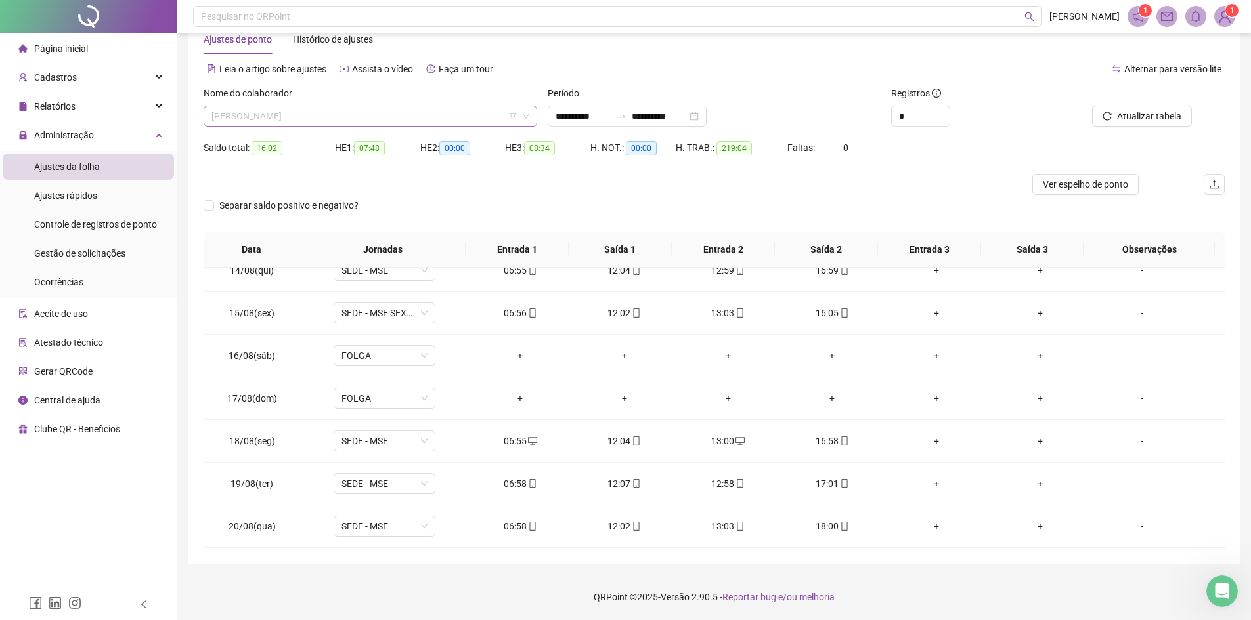
click at [370, 112] on span "[PERSON_NAME]" at bounding box center [370, 116] width 318 height 20
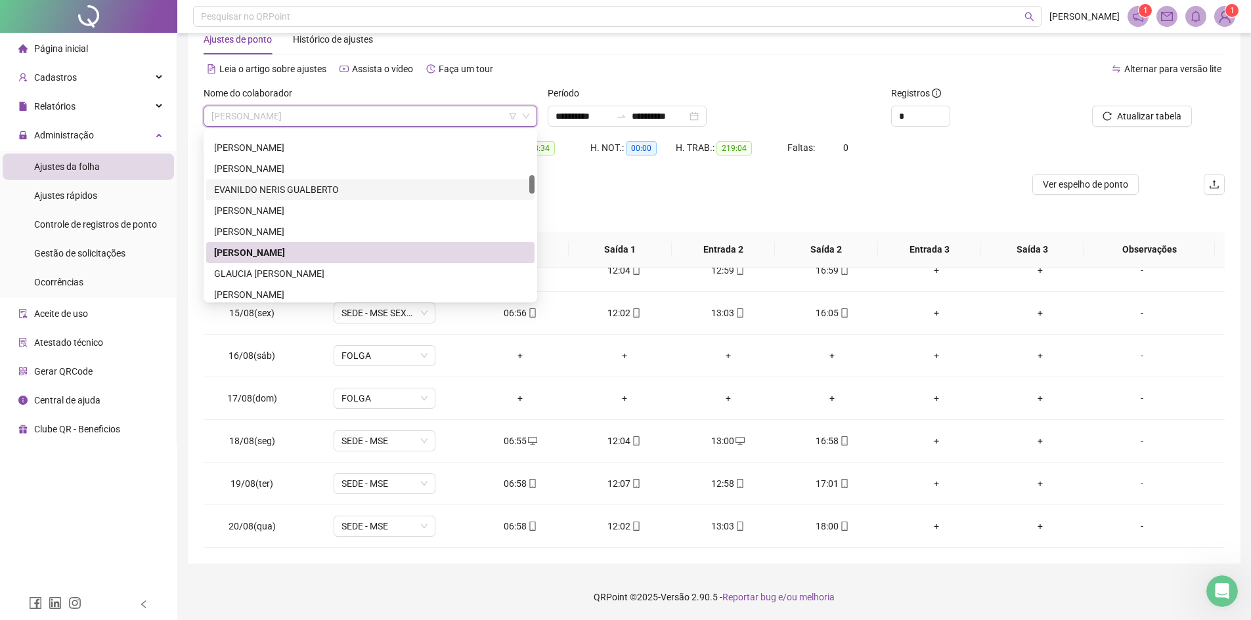
scroll to position [460, 0]
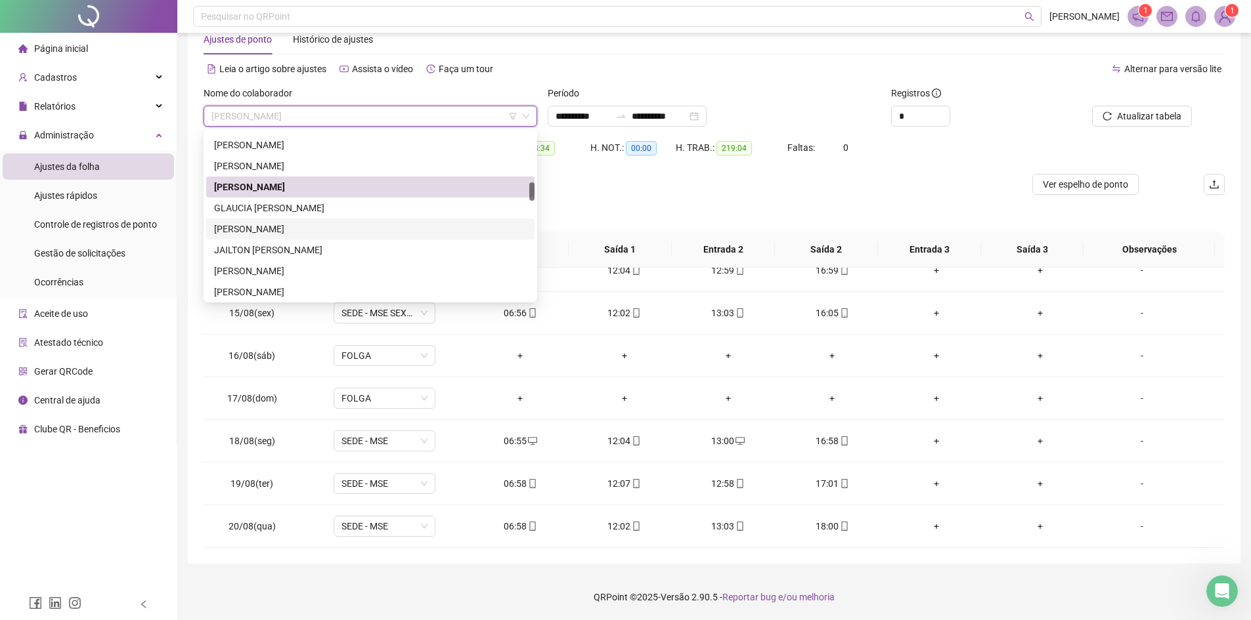
click at [336, 230] on div "[PERSON_NAME]" at bounding box center [370, 229] width 312 height 14
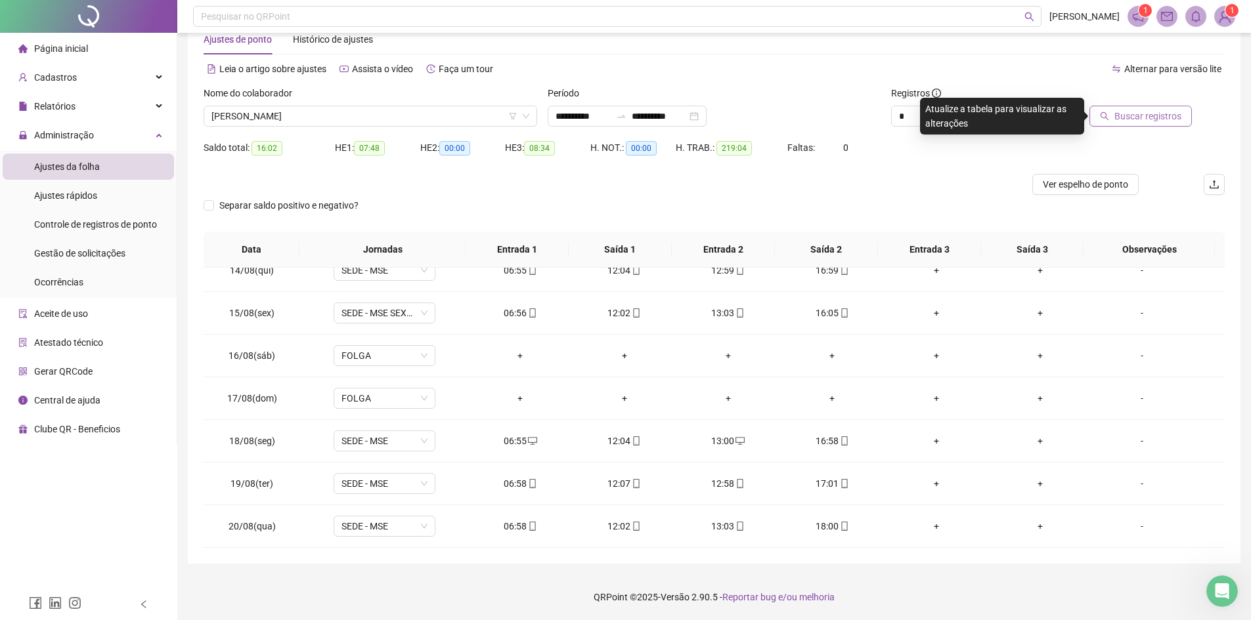
click at [1167, 123] on button "Buscar registros" at bounding box center [1140, 116] width 102 height 21
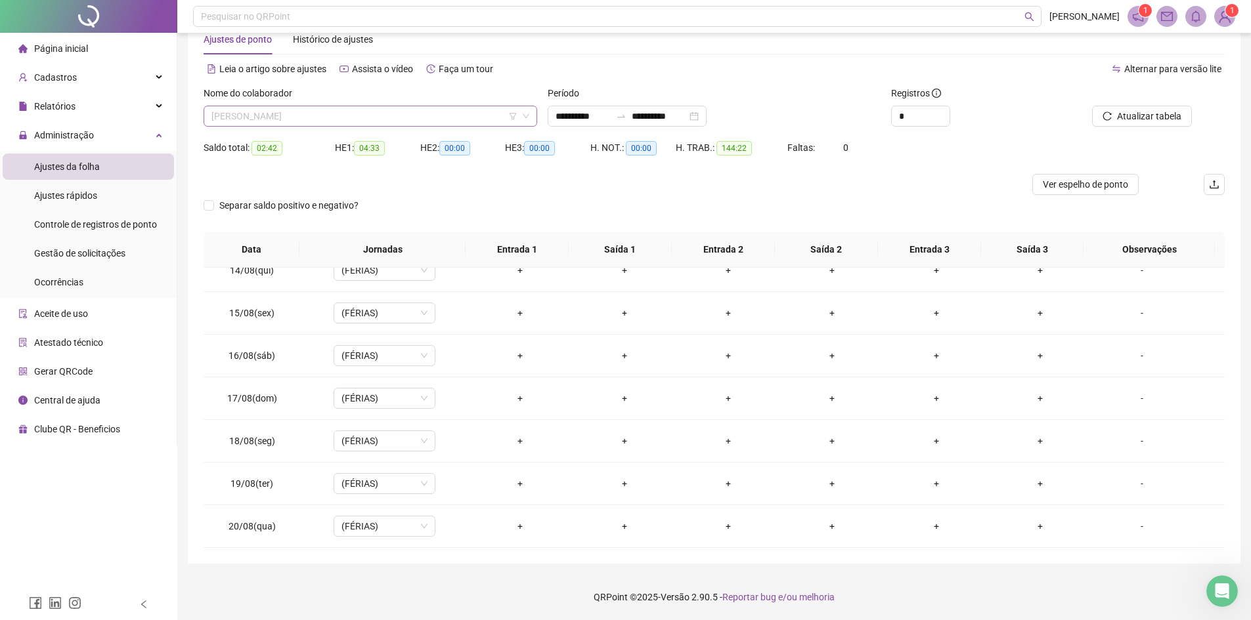
click at [385, 116] on span "[PERSON_NAME]" at bounding box center [370, 116] width 318 height 20
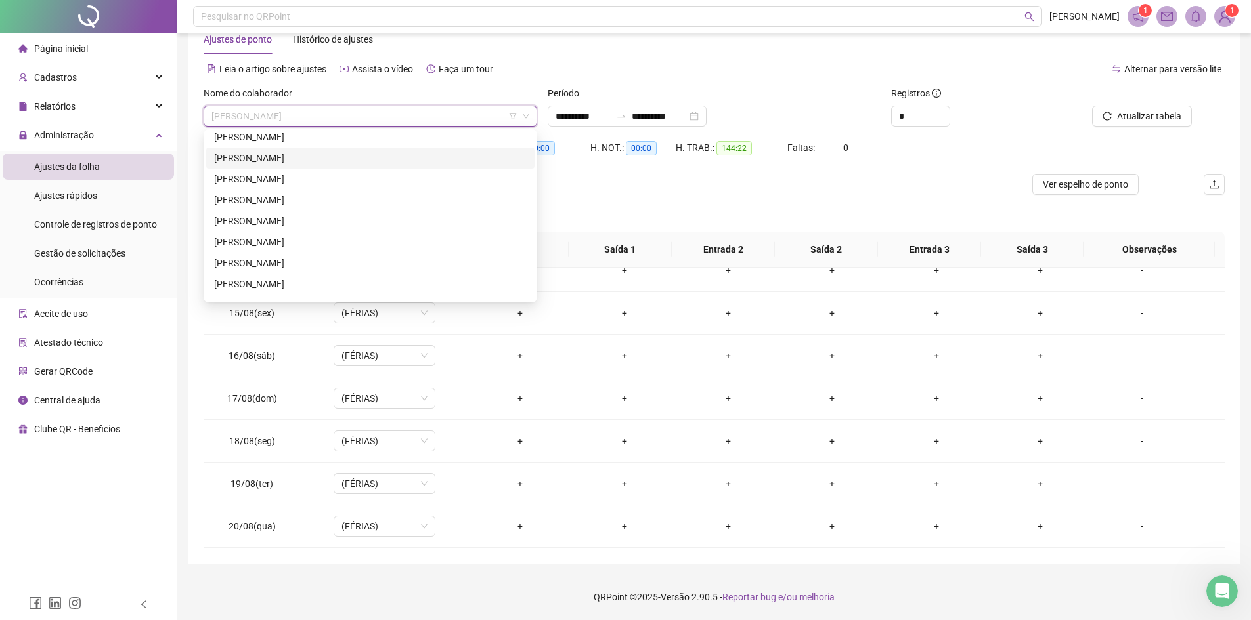
scroll to position [591, 0]
click at [291, 161] on div "[PERSON_NAME]" at bounding box center [370, 161] width 312 height 14
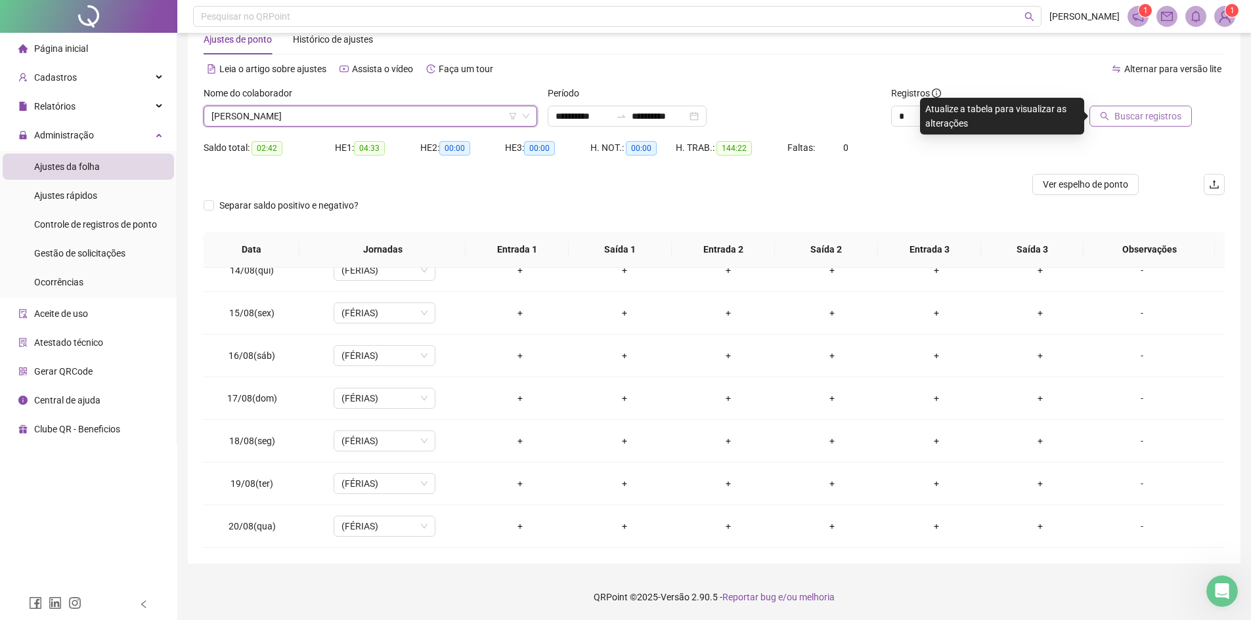
click at [1154, 121] on span "Buscar registros" at bounding box center [1147, 116] width 67 height 14
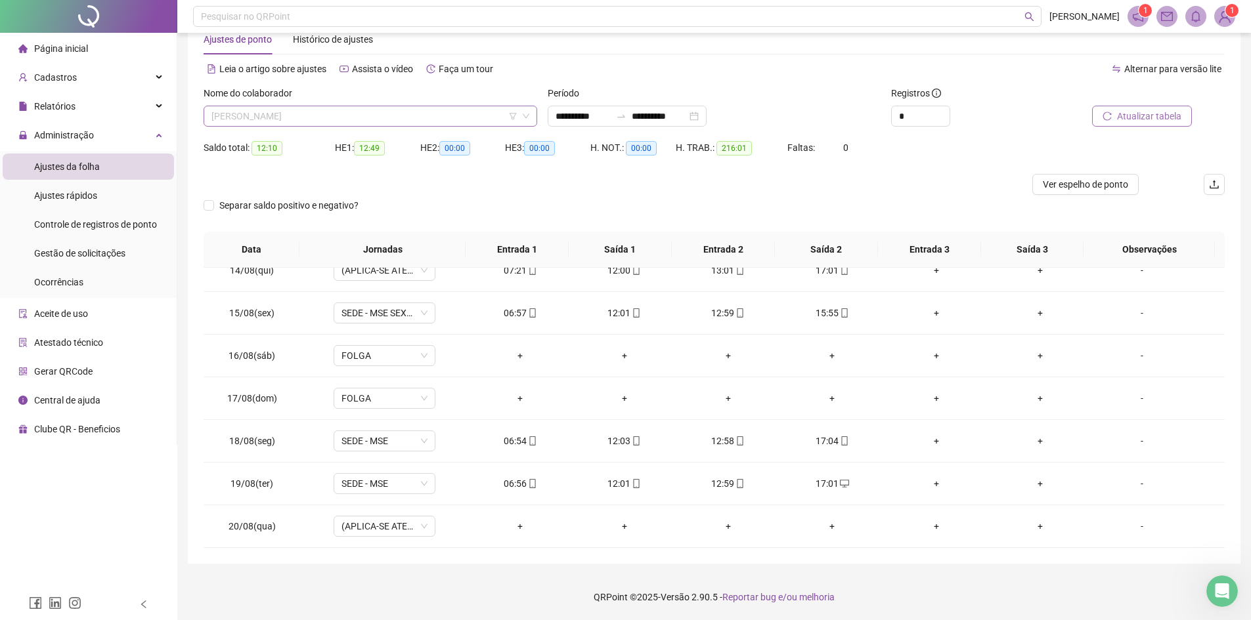
click at [357, 114] on span "[PERSON_NAME]" at bounding box center [370, 116] width 318 height 20
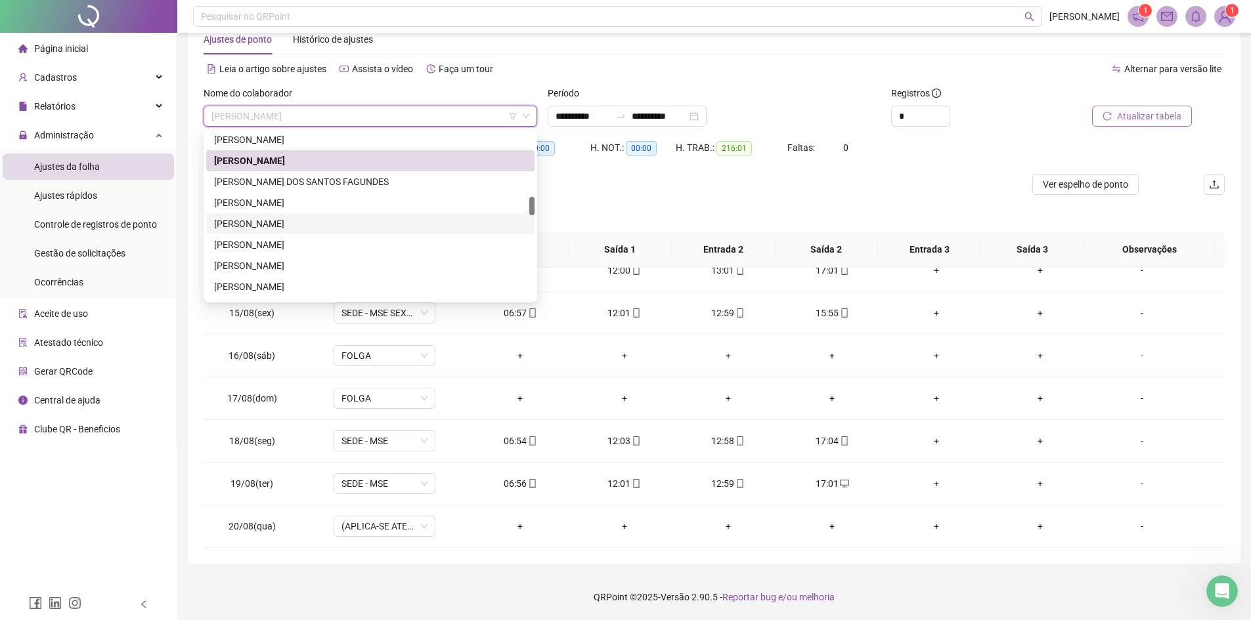
click at [347, 223] on div "[PERSON_NAME]" at bounding box center [370, 224] width 312 height 14
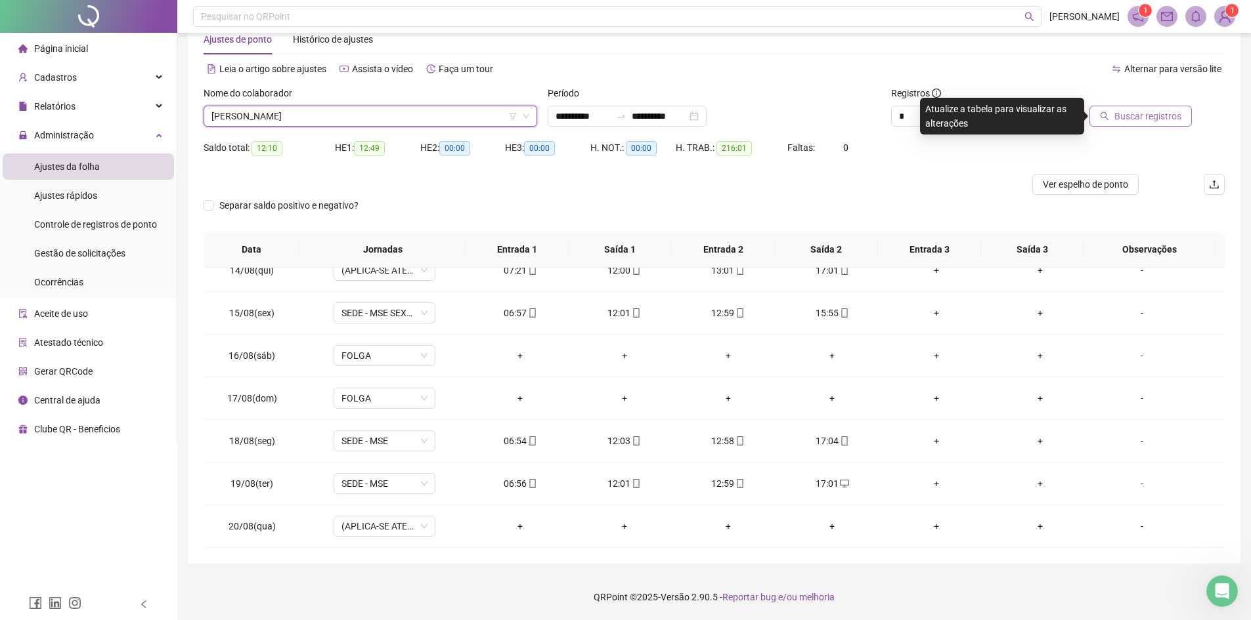
click at [1144, 119] on span "Buscar registros" at bounding box center [1147, 116] width 67 height 14
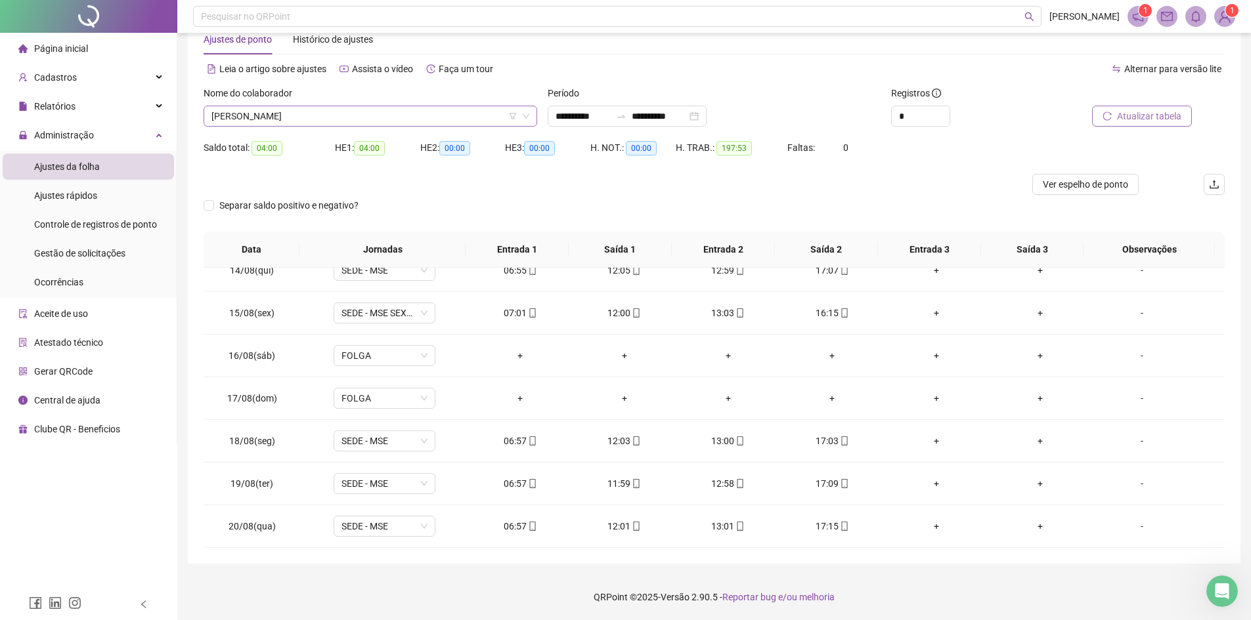
click at [408, 114] on span "[PERSON_NAME]" at bounding box center [370, 116] width 318 height 20
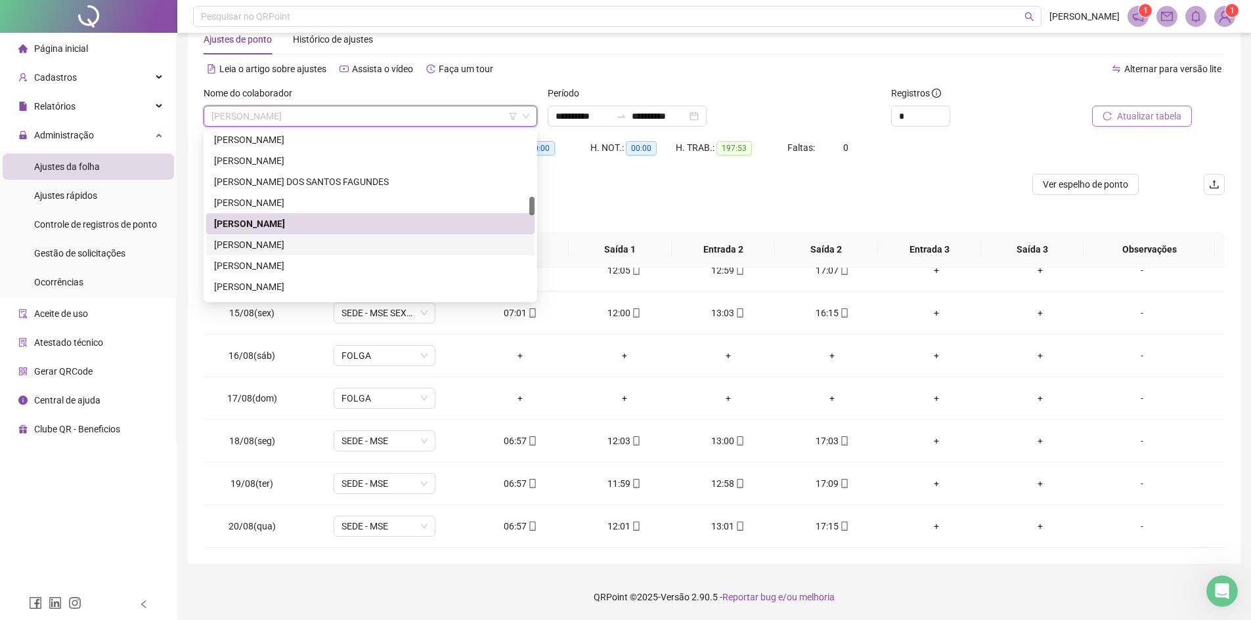
click at [288, 242] on div "[PERSON_NAME]" at bounding box center [370, 245] width 312 height 14
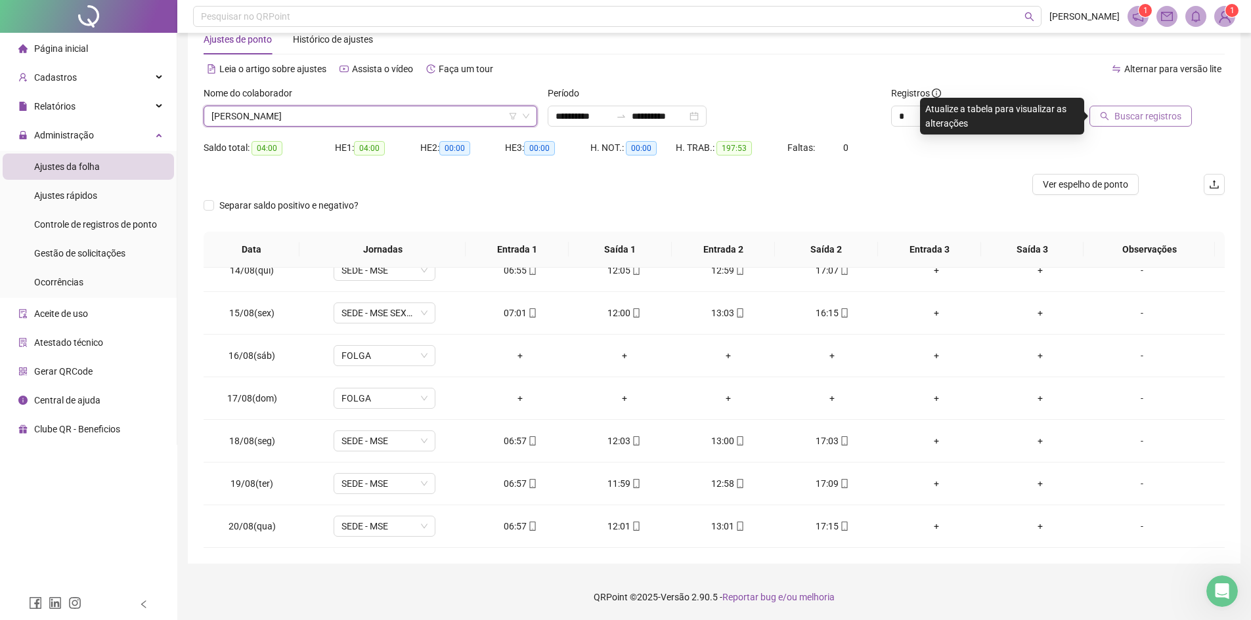
click at [1132, 121] on span "Buscar registros" at bounding box center [1147, 116] width 67 height 14
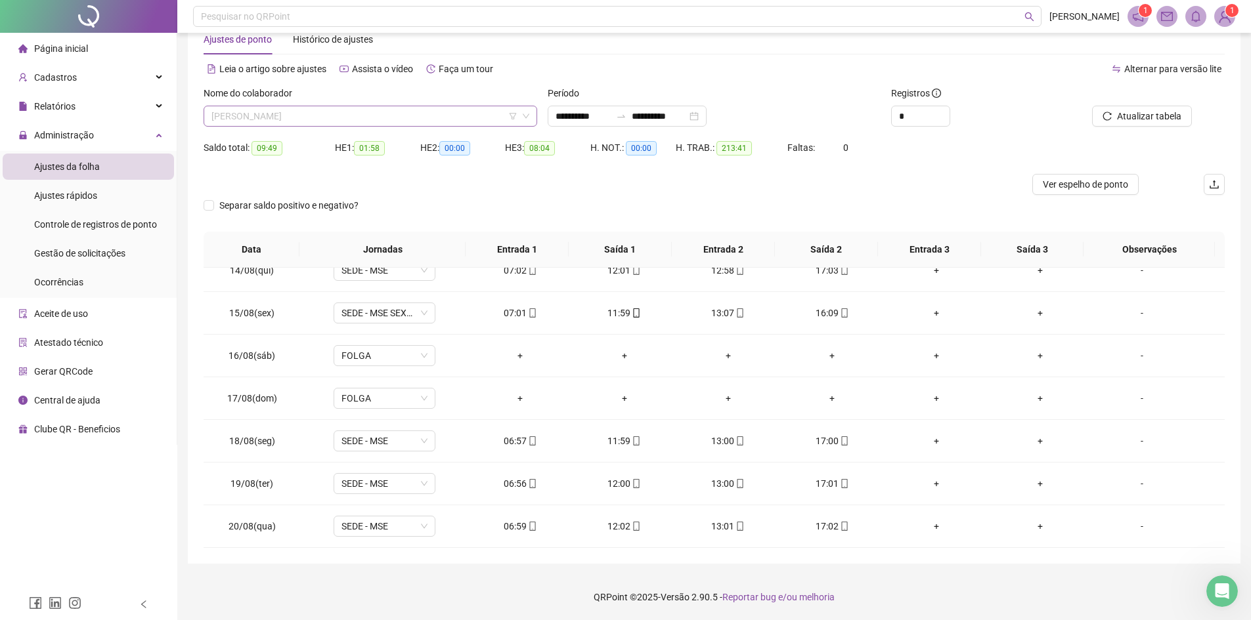
click at [325, 118] on span "[PERSON_NAME]" at bounding box center [370, 116] width 318 height 20
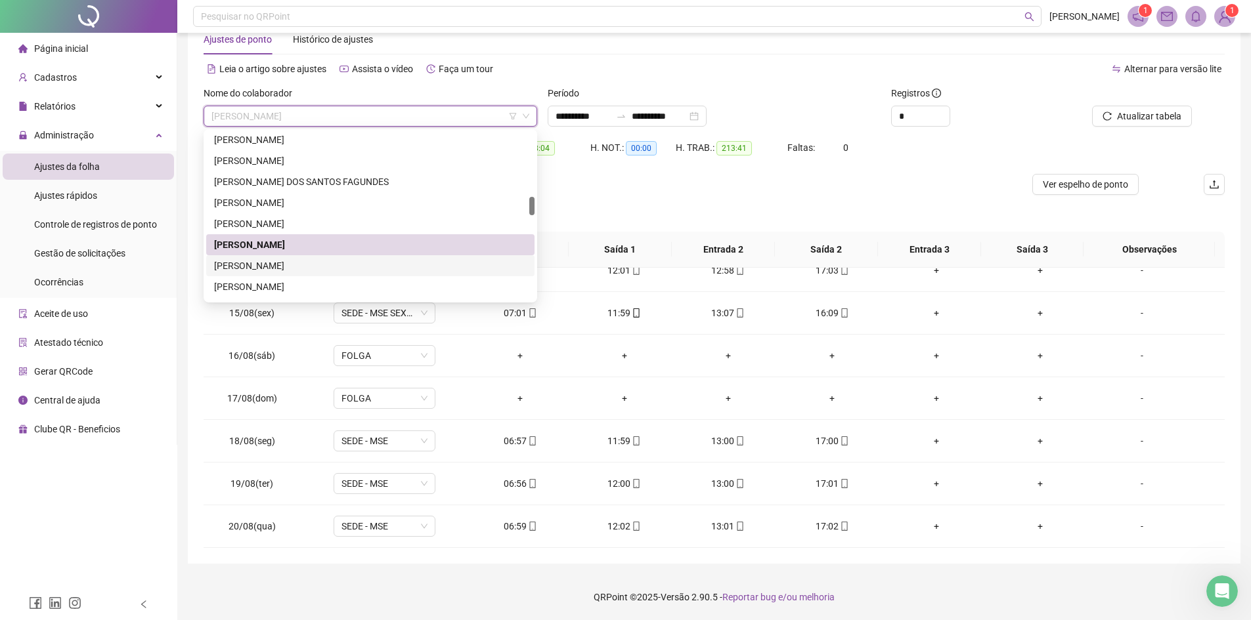
click at [310, 268] on div "[PERSON_NAME]" at bounding box center [370, 266] width 312 height 14
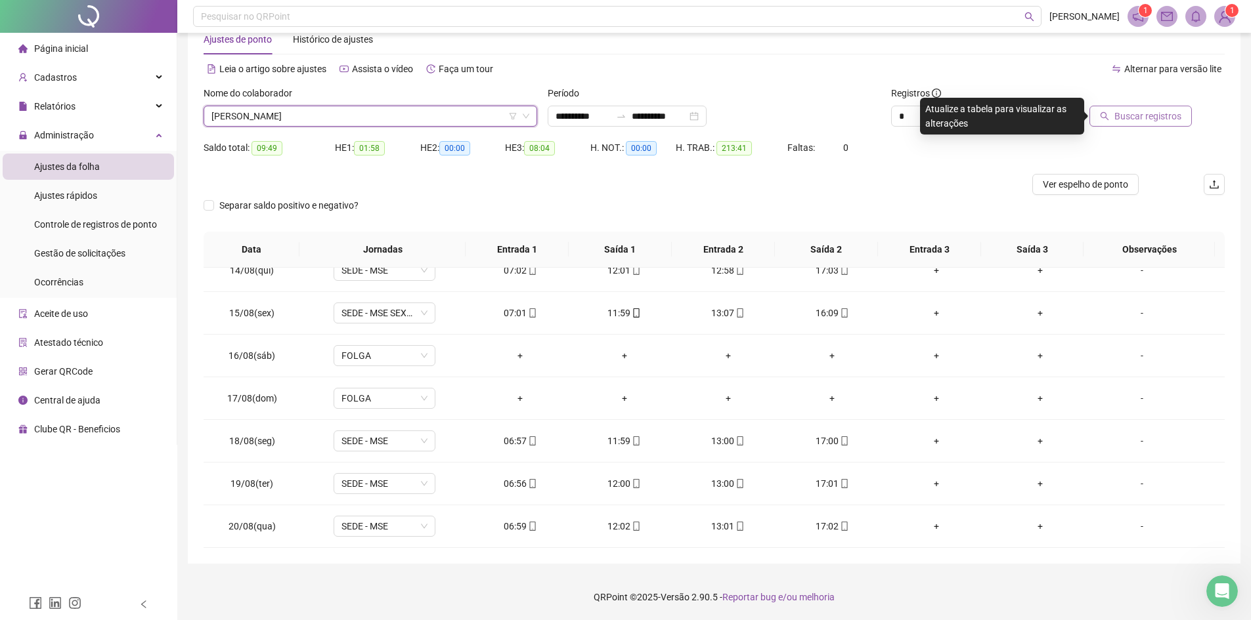
click at [1144, 118] on span "Buscar registros" at bounding box center [1147, 116] width 67 height 14
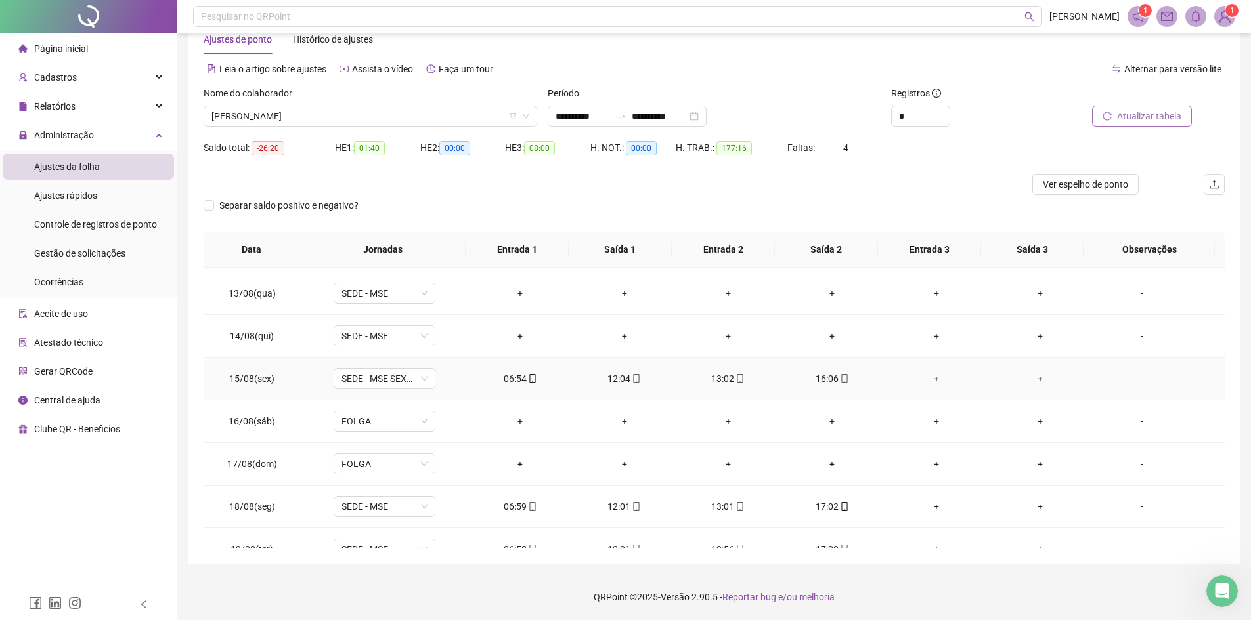
scroll to position [1042, 0]
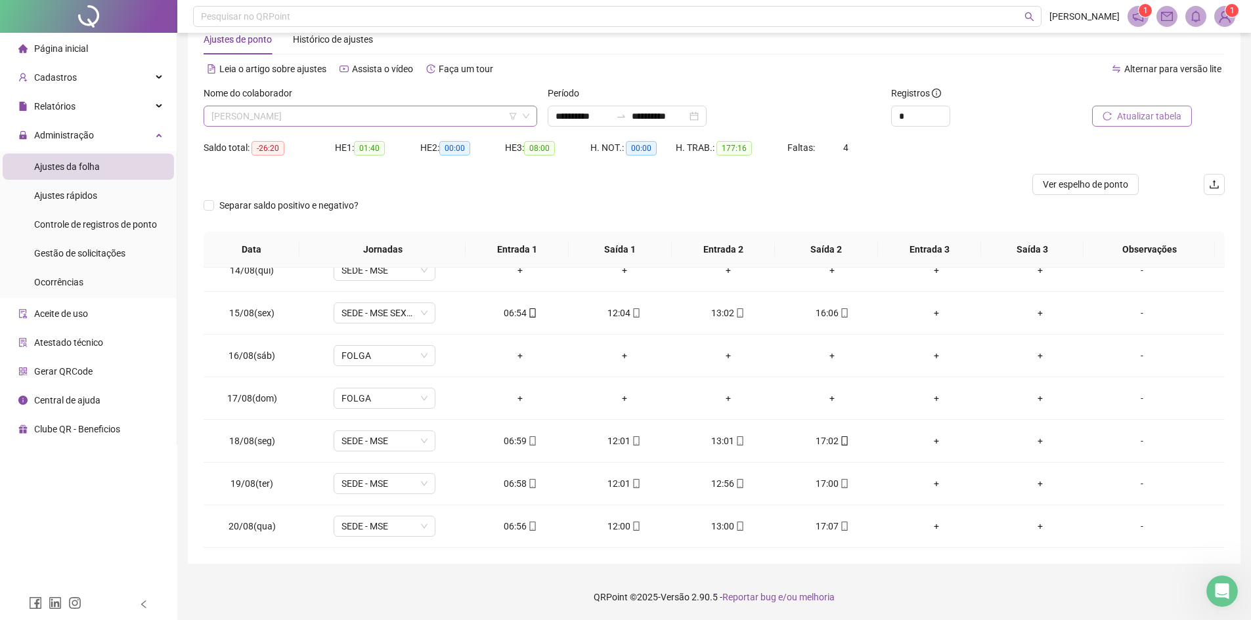
click at [365, 119] on span "[PERSON_NAME]" at bounding box center [370, 116] width 318 height 20
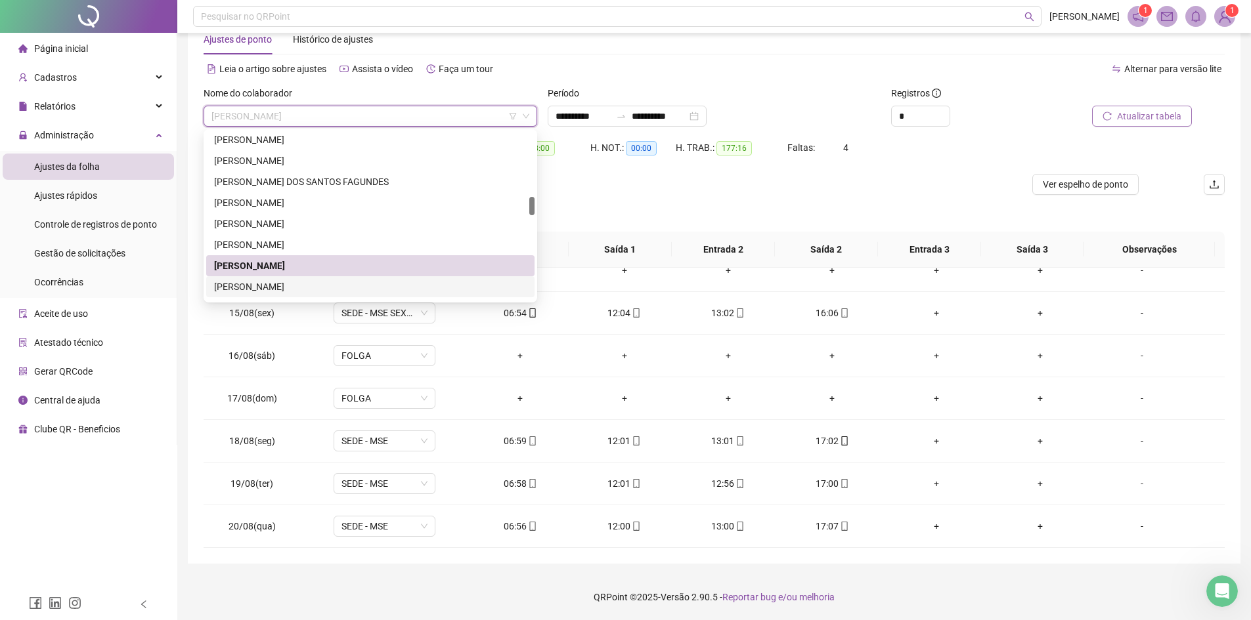
click at [284, 287] on div "[PERSON_NAME]" at bounding box center [370, 287] width 312 height 14
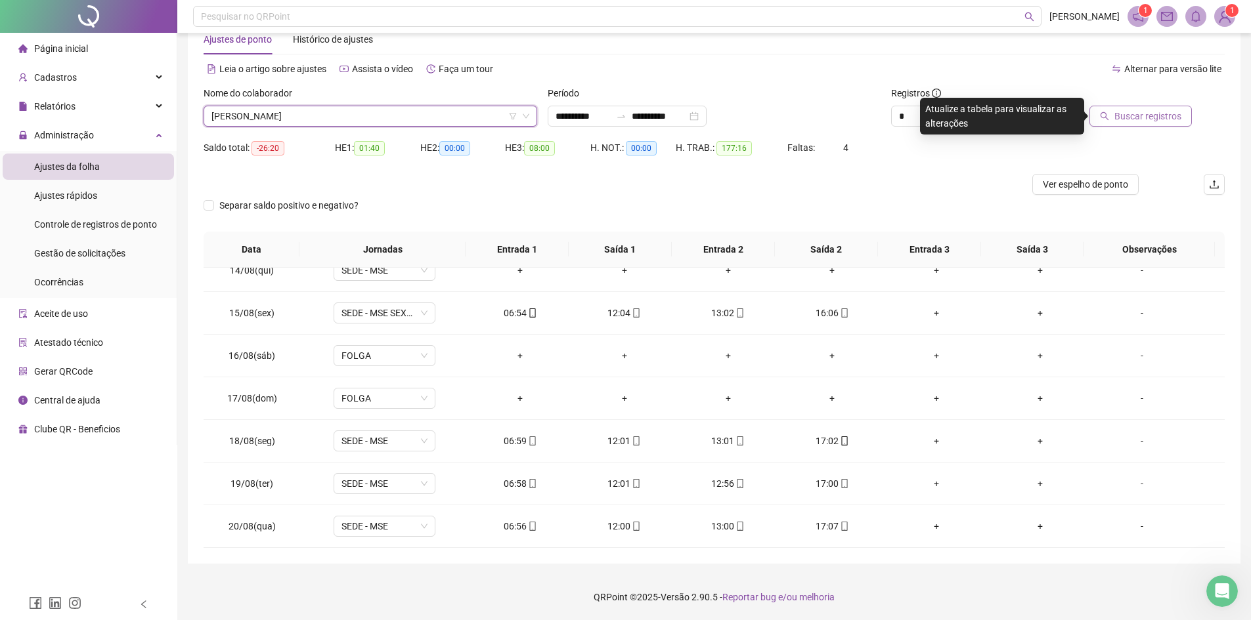
click at [1128, 110] on span "Buscar registros" at bounding box center [1147, 116] width 67 height 14
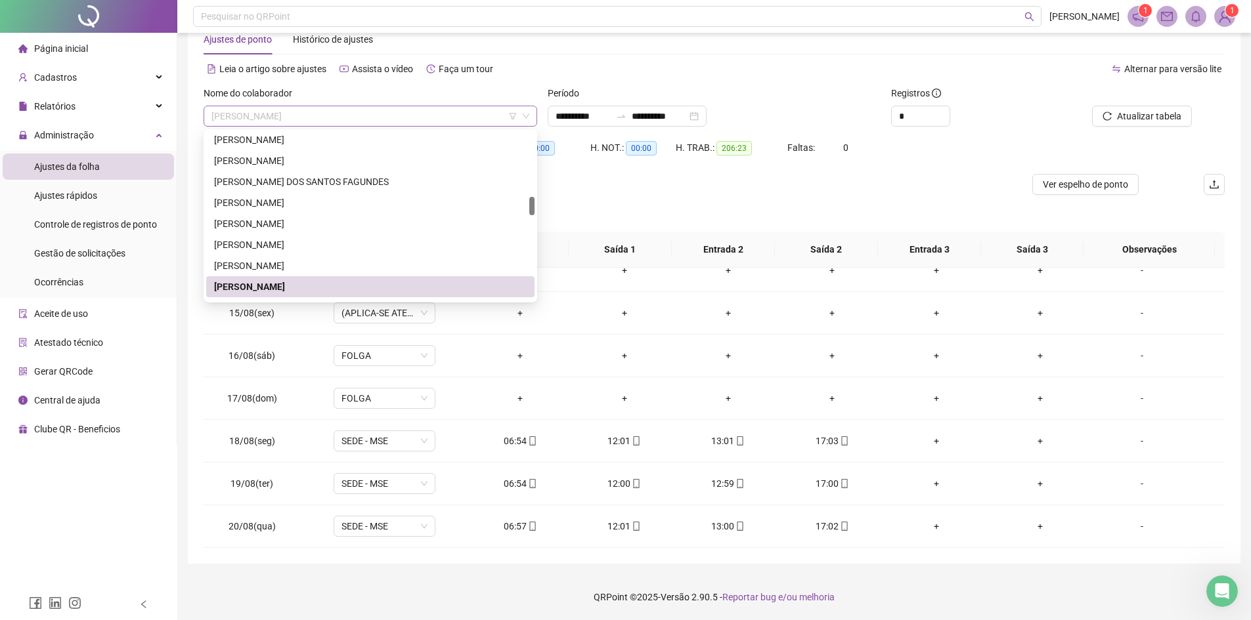
click at [337, 116] on span "[PERSON_NAME]" at bounding box center [370, 116] width 318 height 20
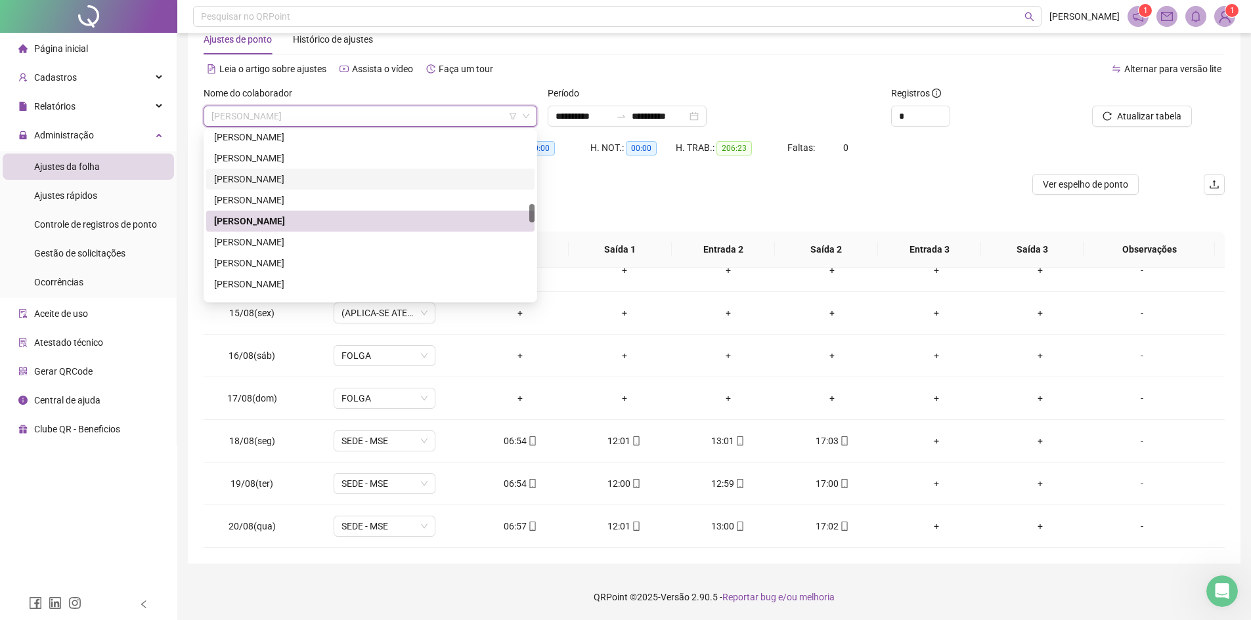
scroll to position [722, 0]
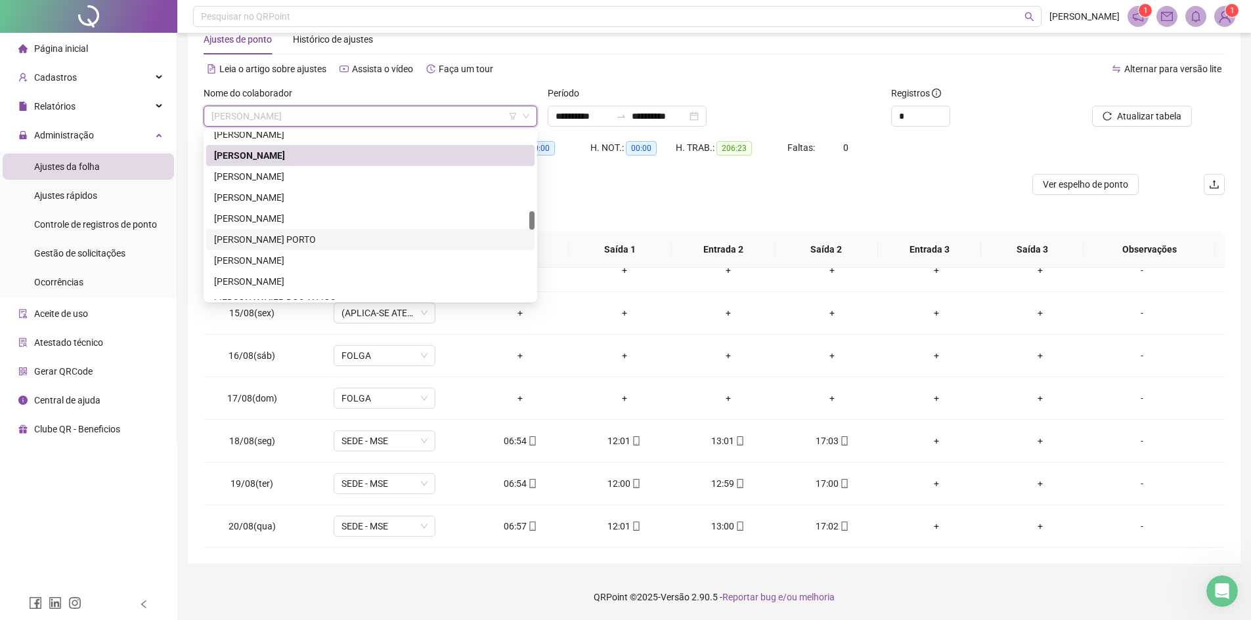
click at [286, 241] on div "[PERSON_NAME] PORTO" at bounding box center [370, 239] width 312 height 14
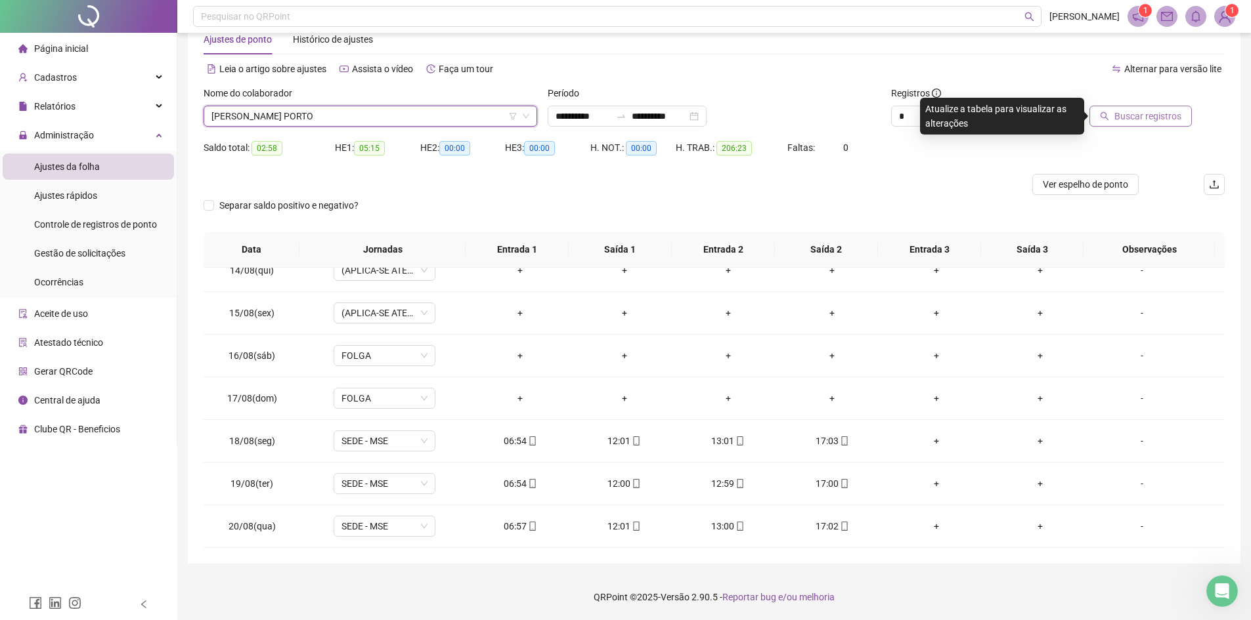
click at [1132, 114] on span "Buscar registros" at bounding box center [1147, 116] width 67 height 14
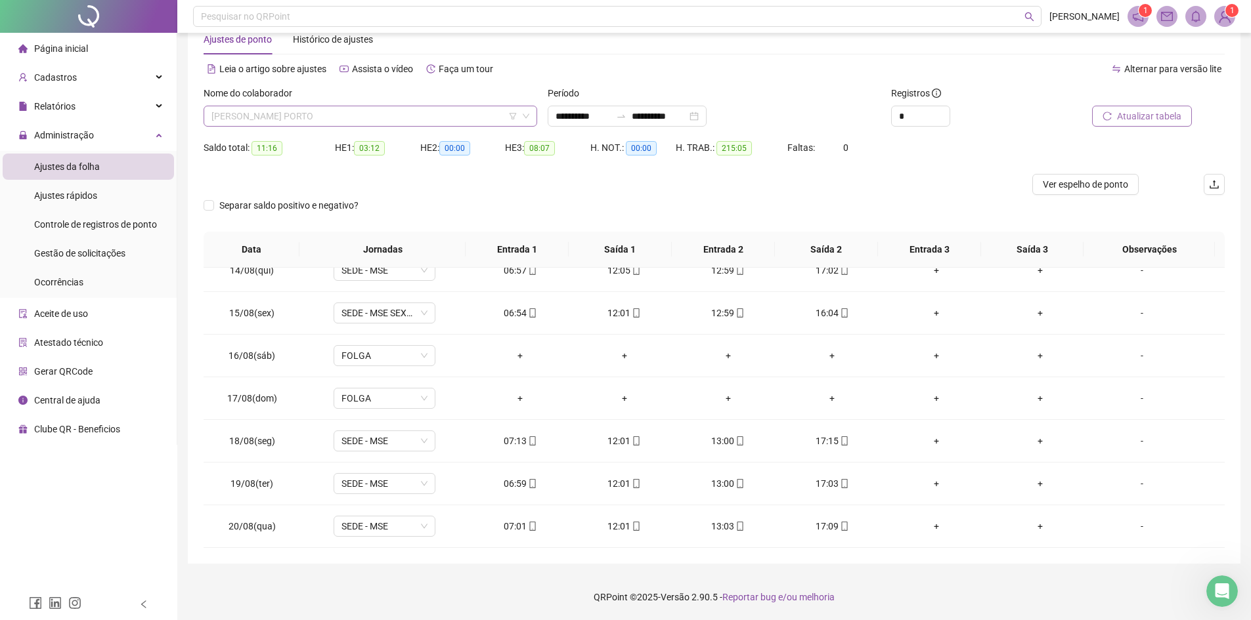
click at [364, 116] on span "[PERSON_NAME] PORTO" at bounding box center [370, 116] width 318 height 20
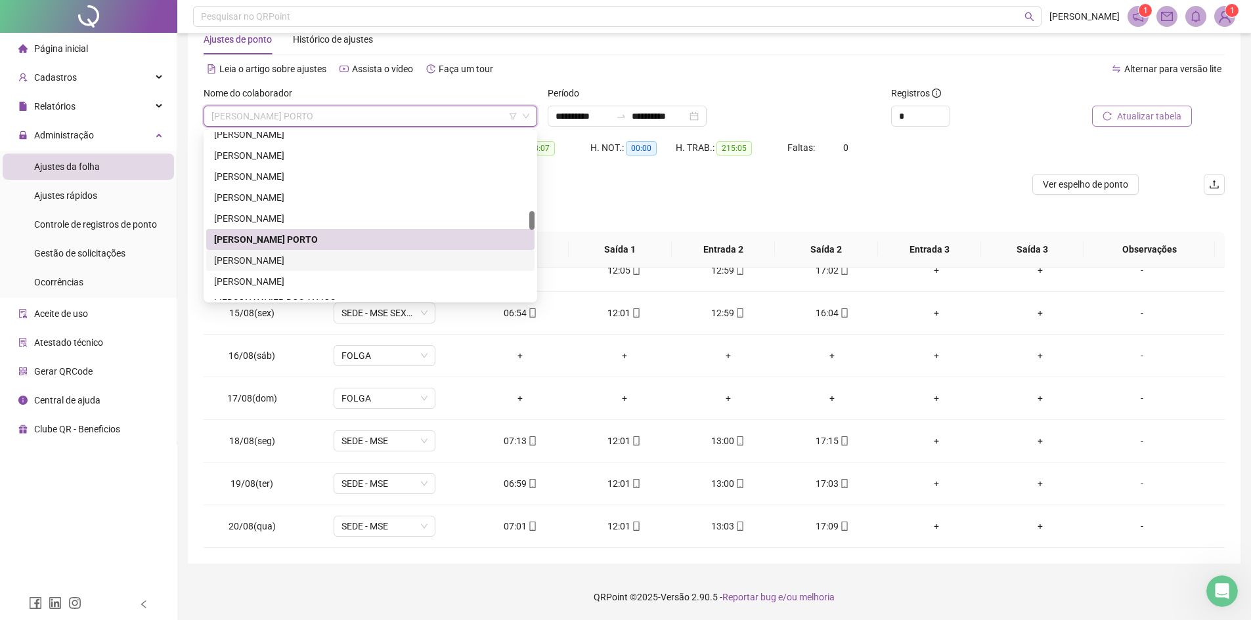
scroll to position [788, 0]
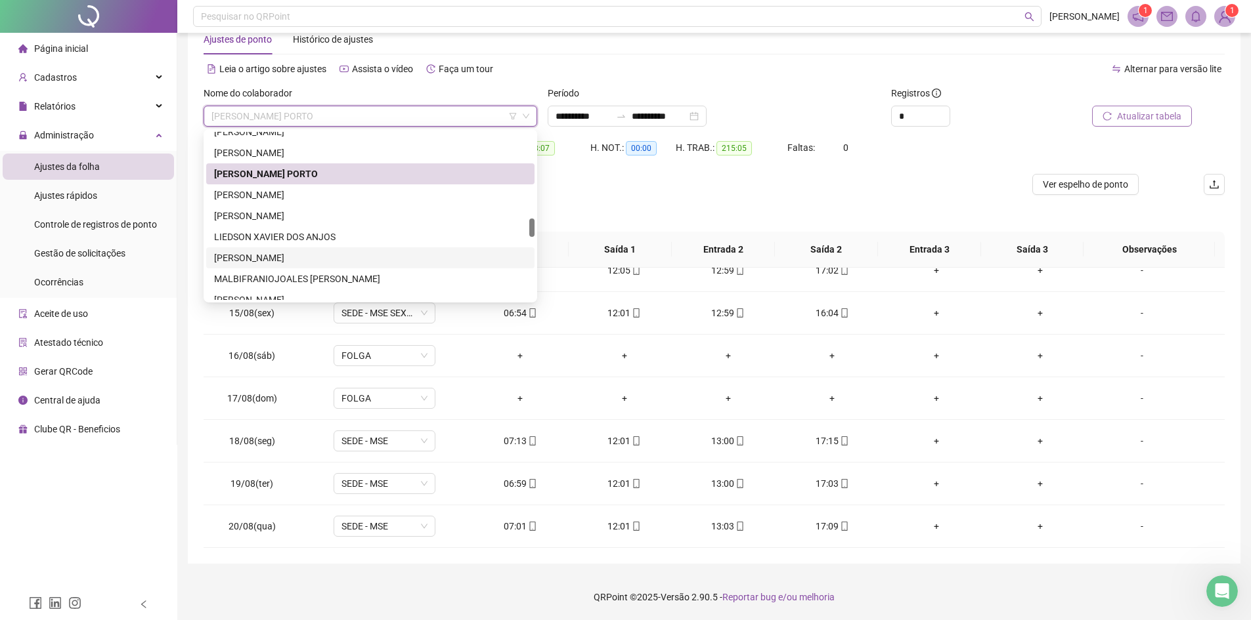
click at [284, 256] on div "[PERSON_NAME]" at bounding box center [370, 258] width 312 height 14
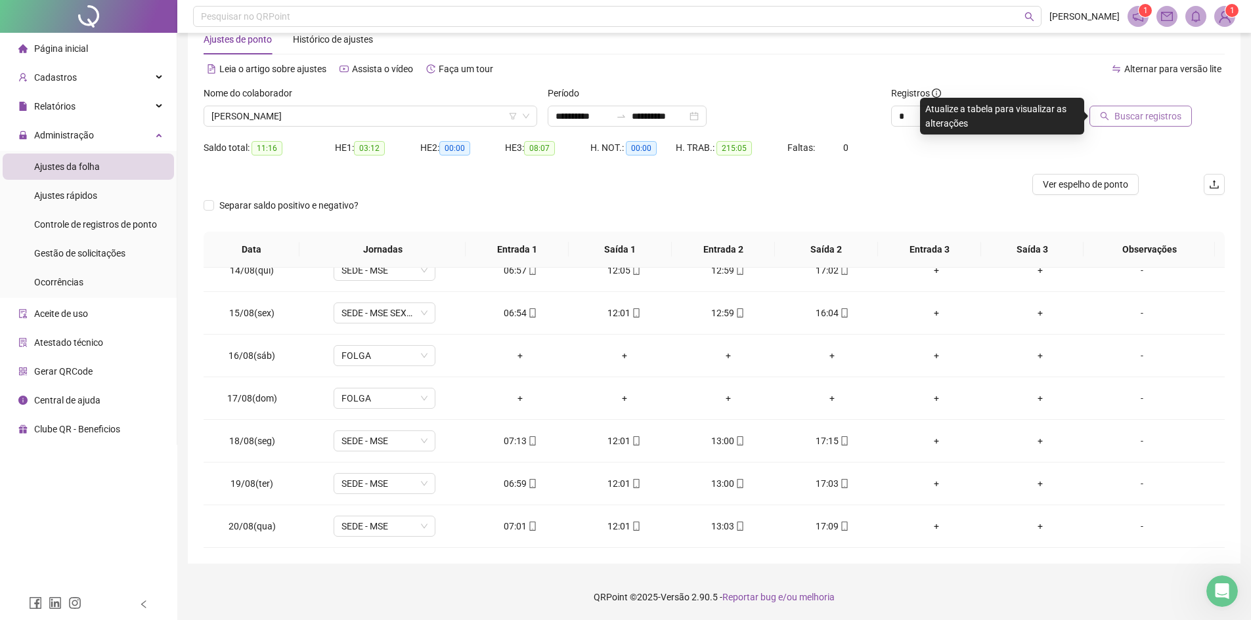
click at [1126, 118] on span "Buscar registros" at bounding box center [1147, 116] width 67 height 14
click at [365, 117] on span "[PERSON_NAME]" at bounding box center [370, 116] width 318 height 20
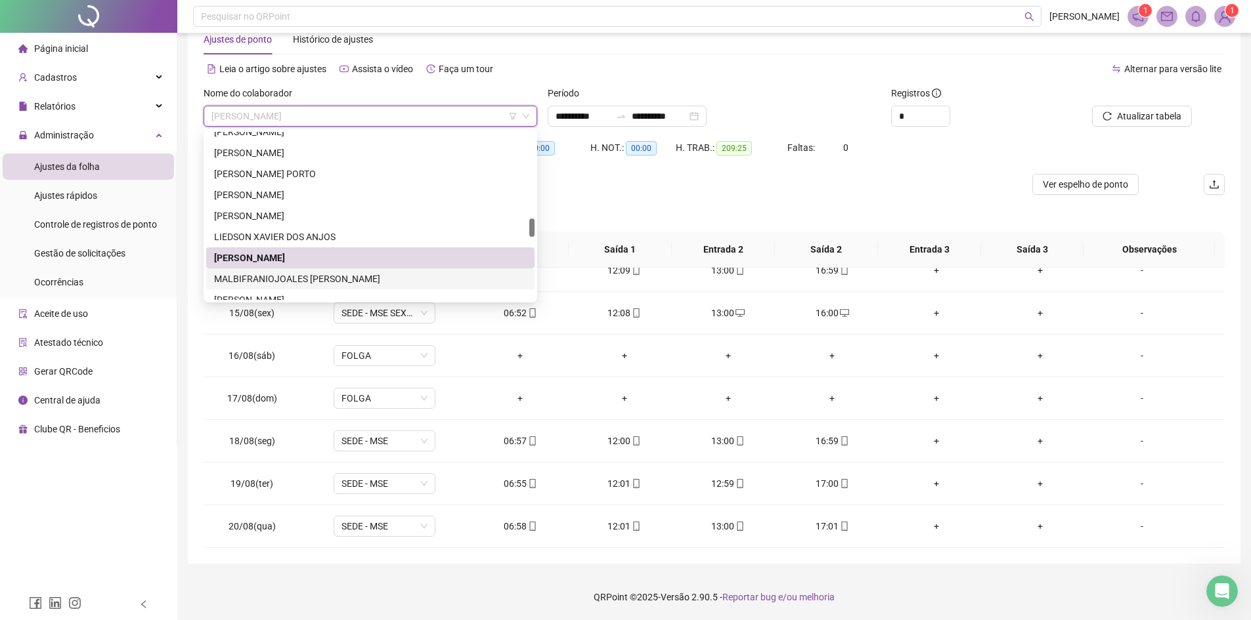
click at [306, 278] on div "MALBIFRANIOJOALES [PERSON_NAME]" at bounding box center [370, 279] width 312 height 14
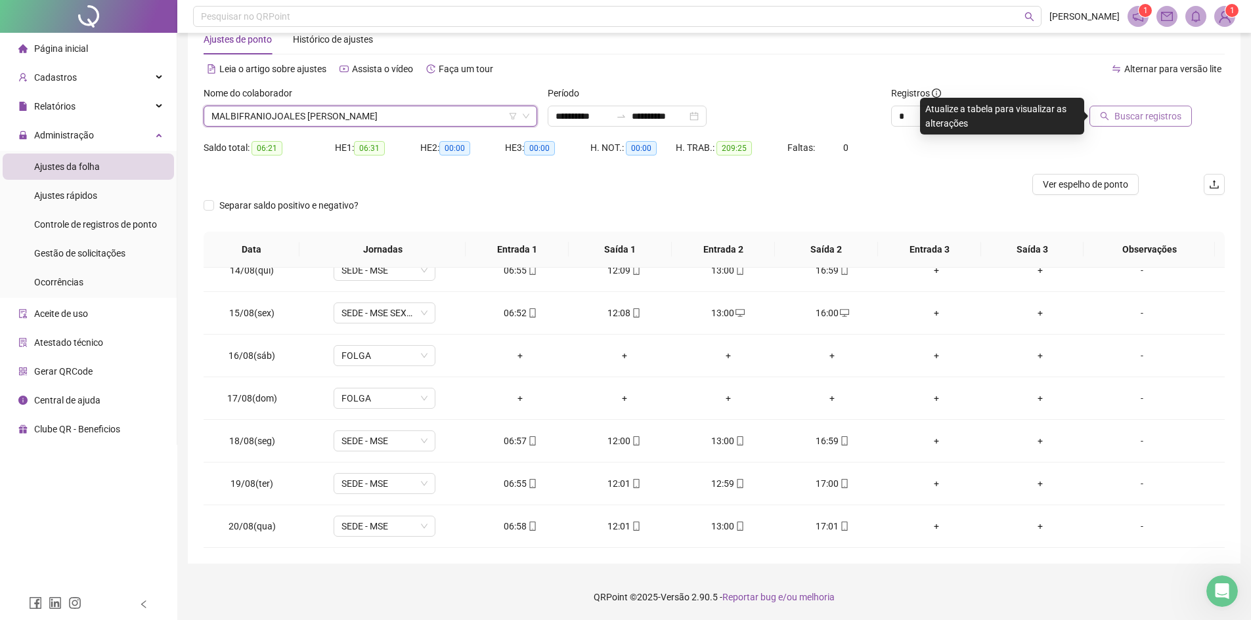
click at [1144, 118] on span "Buscar registros" at bounding box center [1147, 116] width 67 height 14
click at [352, 116] on span "MALBIFRANIOJOALES [PERSON_NAME]" at bounding box center [370, 116] width 318 height 20
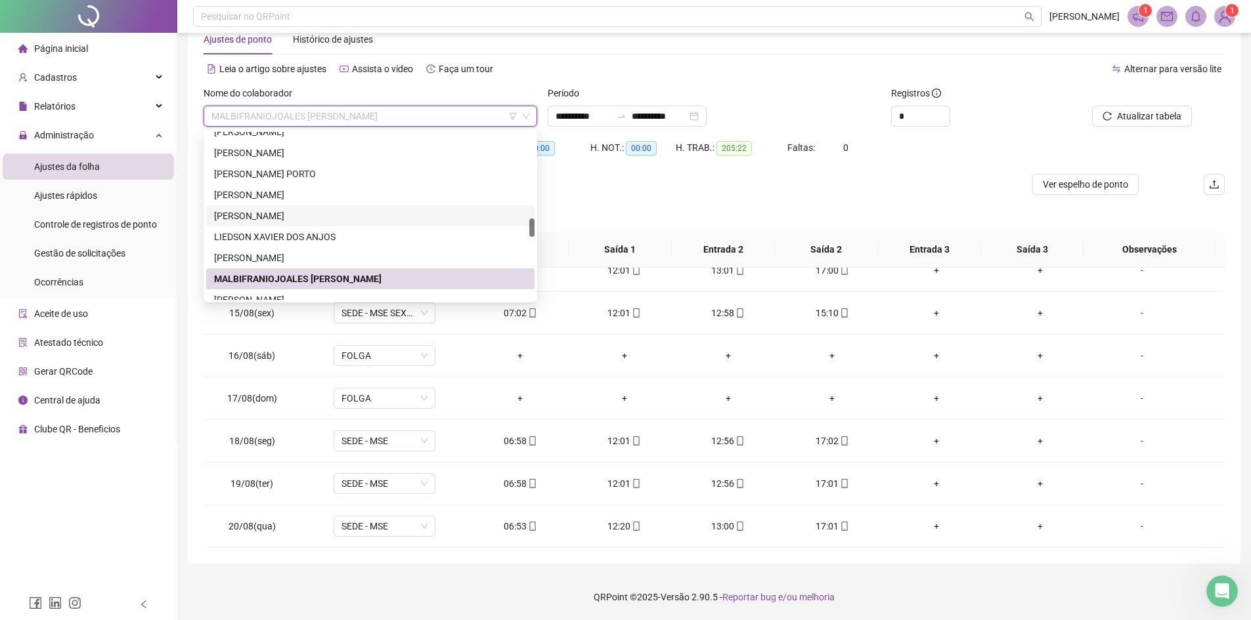
scroll to position [853, 0]
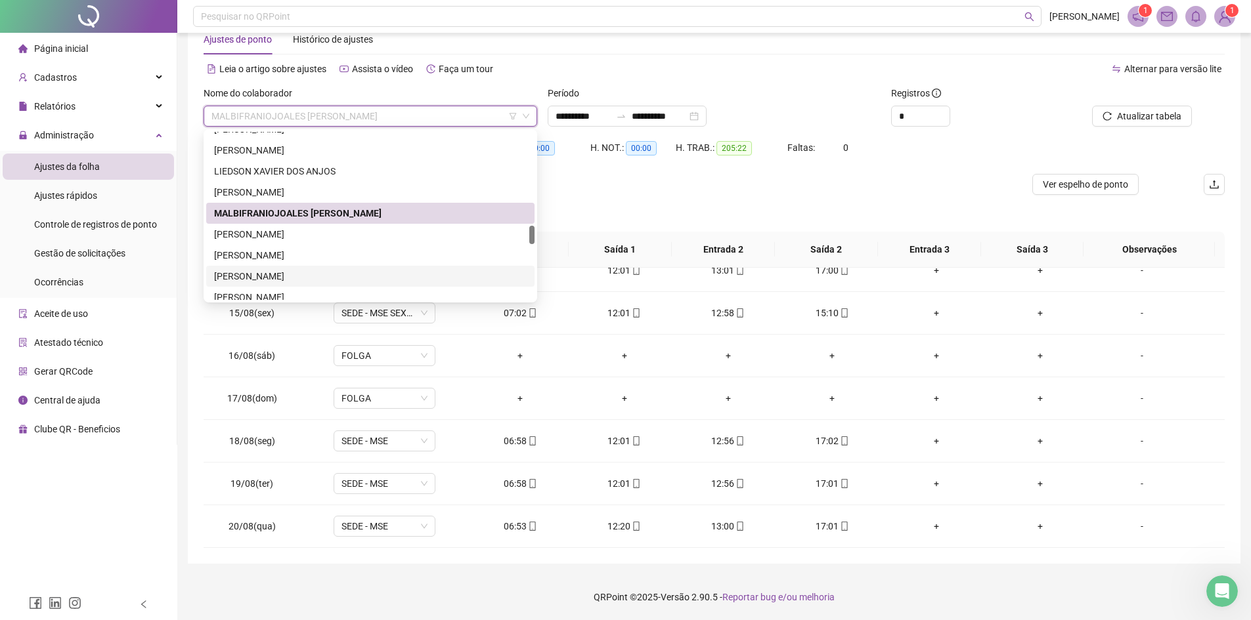
click at [307, 278] on div "[PERSON_NAME]" at bounding box center [370, 276] width 312 height 14
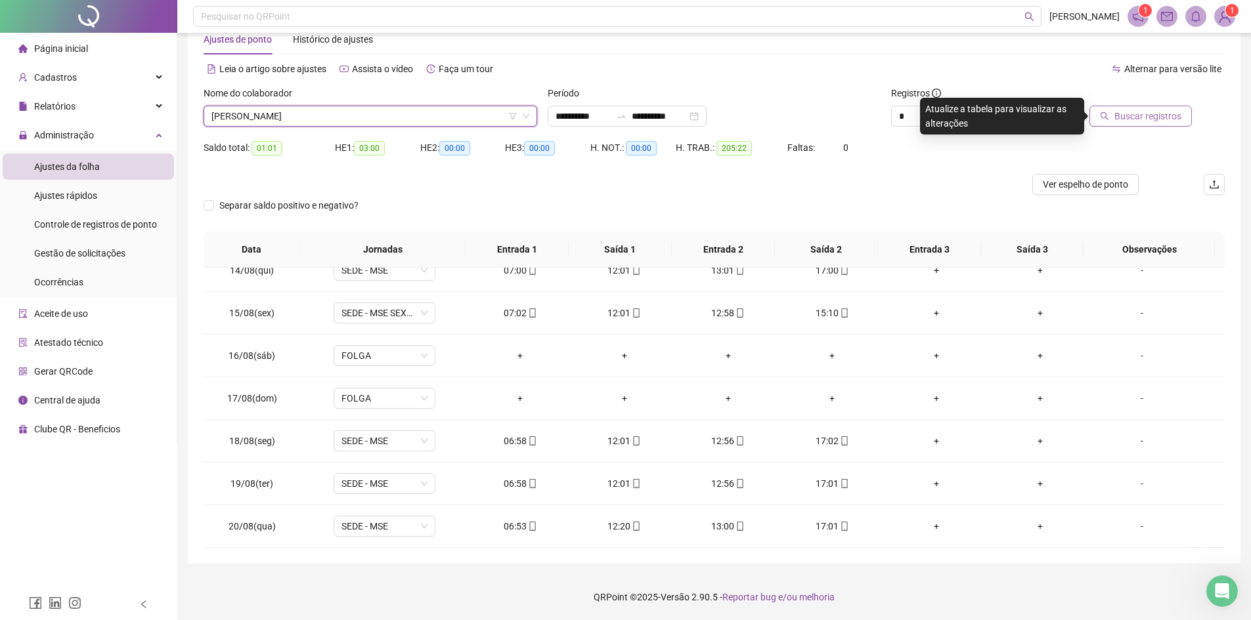
click at [1142, 116] on span "Buscar registros" at bounding box center [1147, 116] width 67 height 14
click at [418, 114] on span "[PERSON_NAME]" at bounding box center [370, 116] width 318 height 20
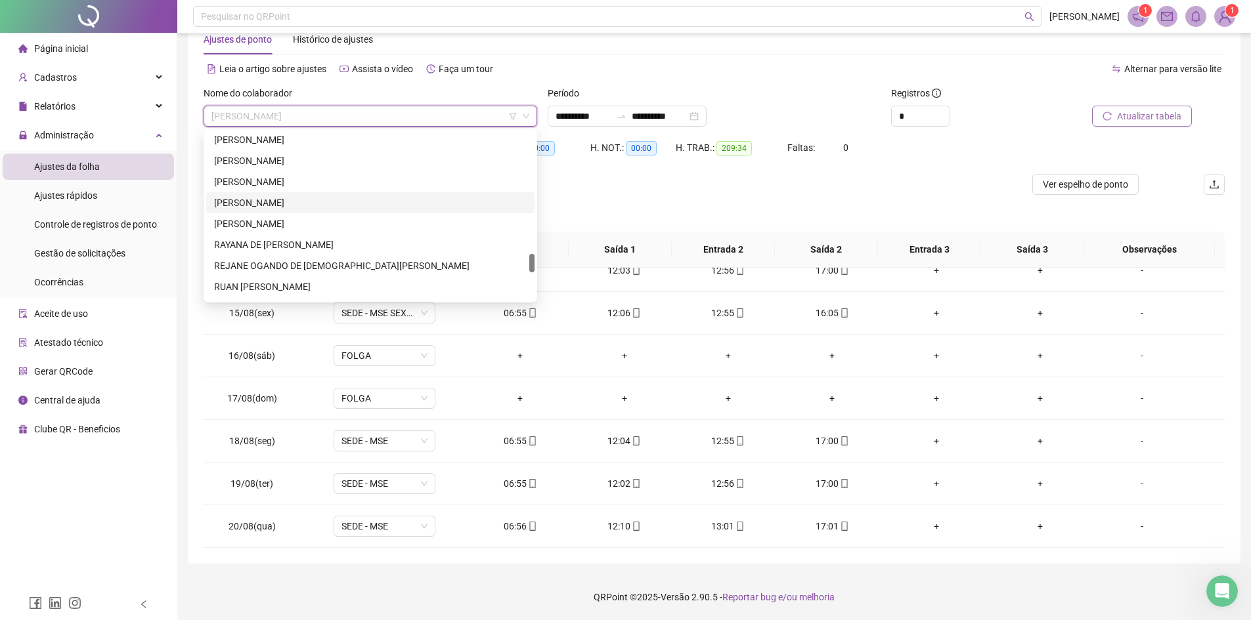
scroll to position [1182, 0]
click at [276, 222] on div "RUAN [PERSON_NAME]" at bounding box center [370, 221] width 312 height 14
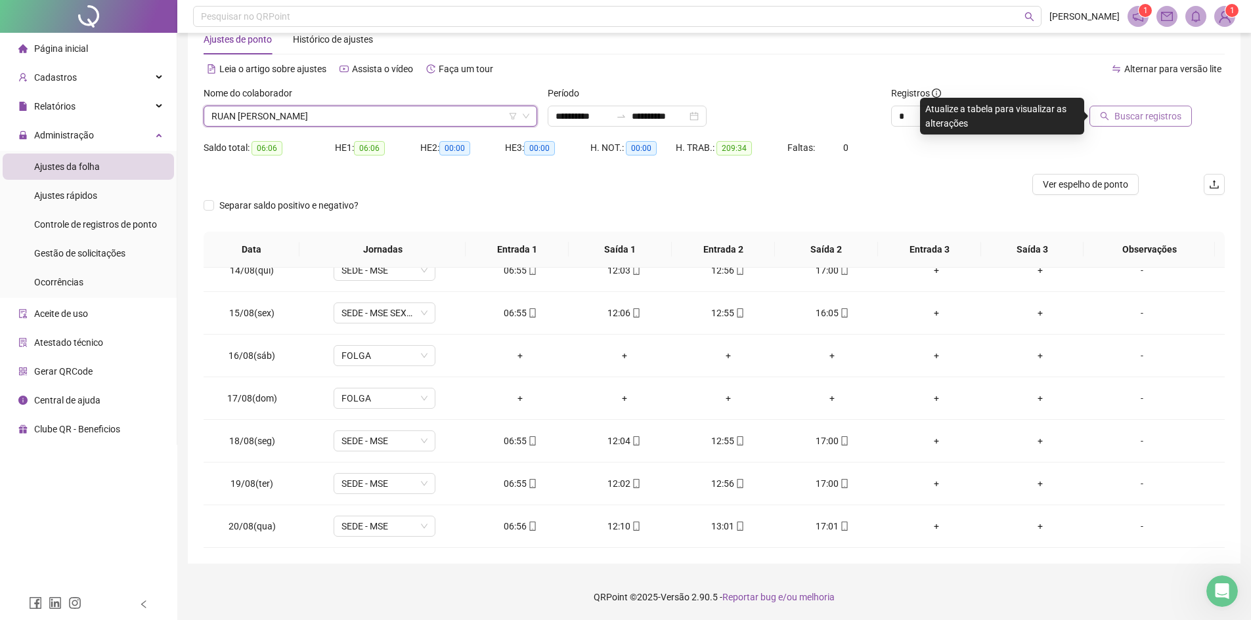
click at [1121, 110] on span "Buscar registros" at bounding box center [1147, 116] width 67 height 14
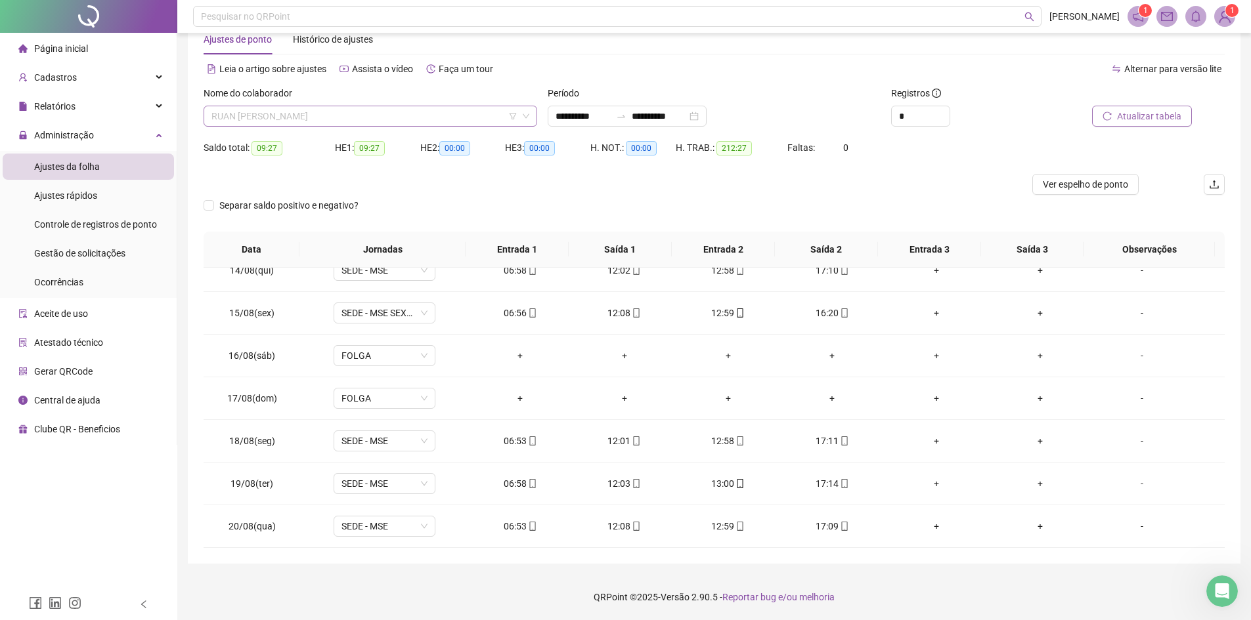
click at [325, 114] on span "RUAN [PERSON_NAME]" at bounding box center [370, 116] width 318 height 20
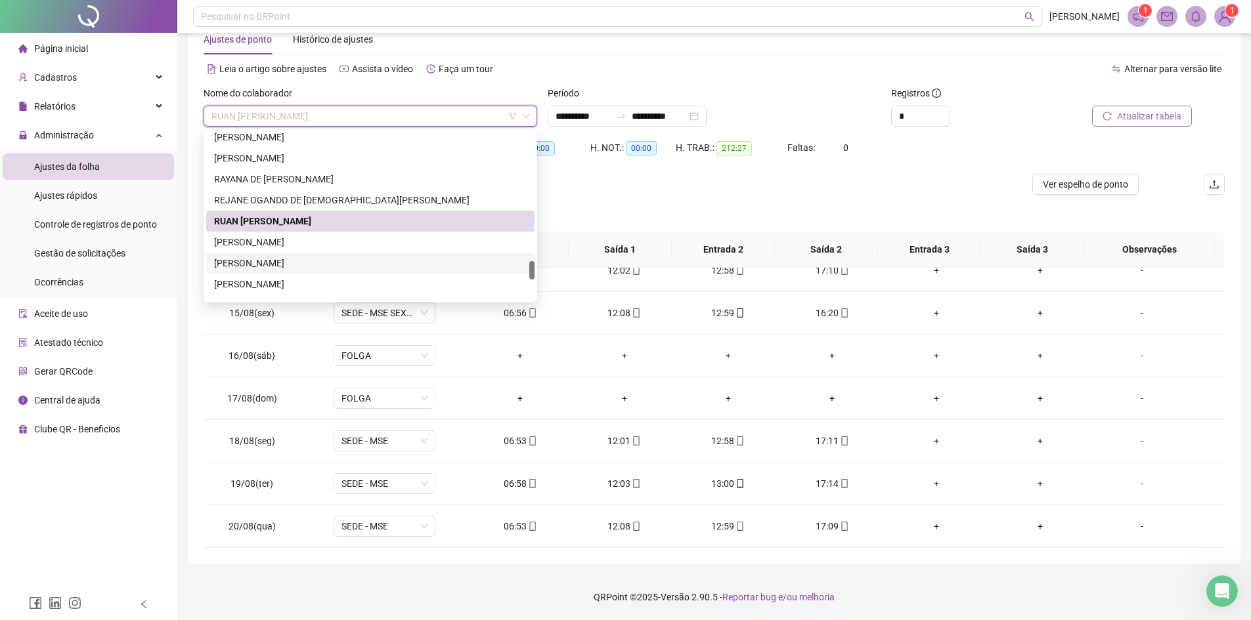
click at [286, 264] on div "[PERSON_NAME]" at bounding box center [370, 263] width 312 height 14
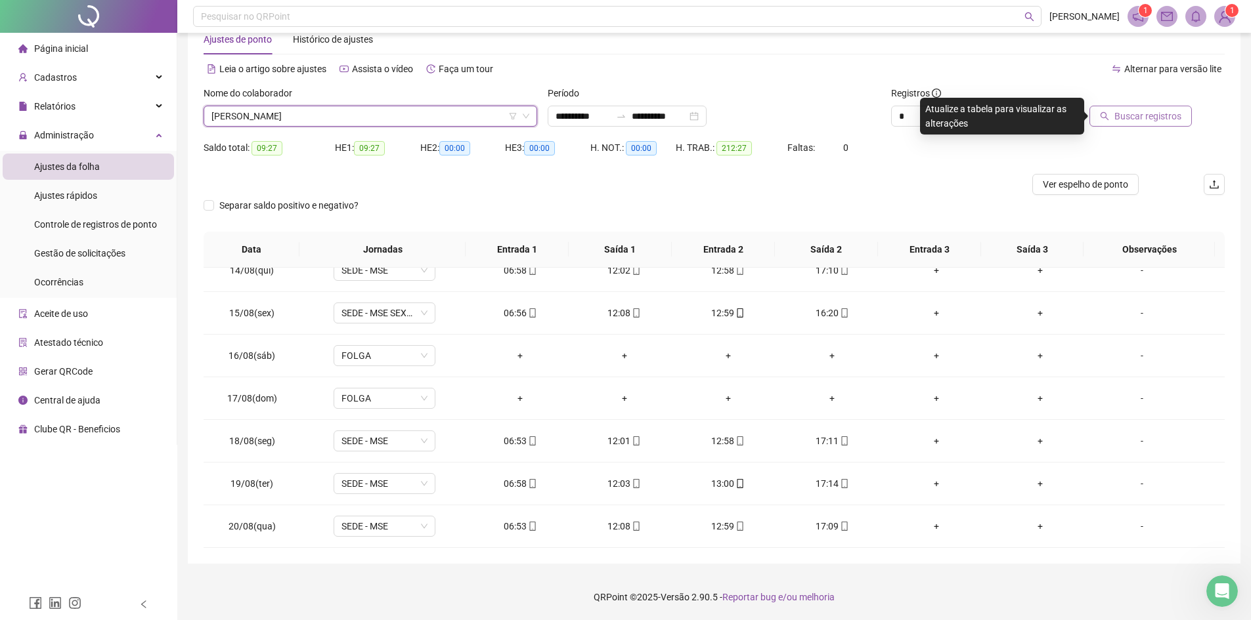
click at [1129, 114] on span "Buscar registros" at bounding box center [1147, 116] width 67 height 14
click at [366, 113] on span "[PERSON_NAME]" at bounding box center [370, 116] width 318 height 20
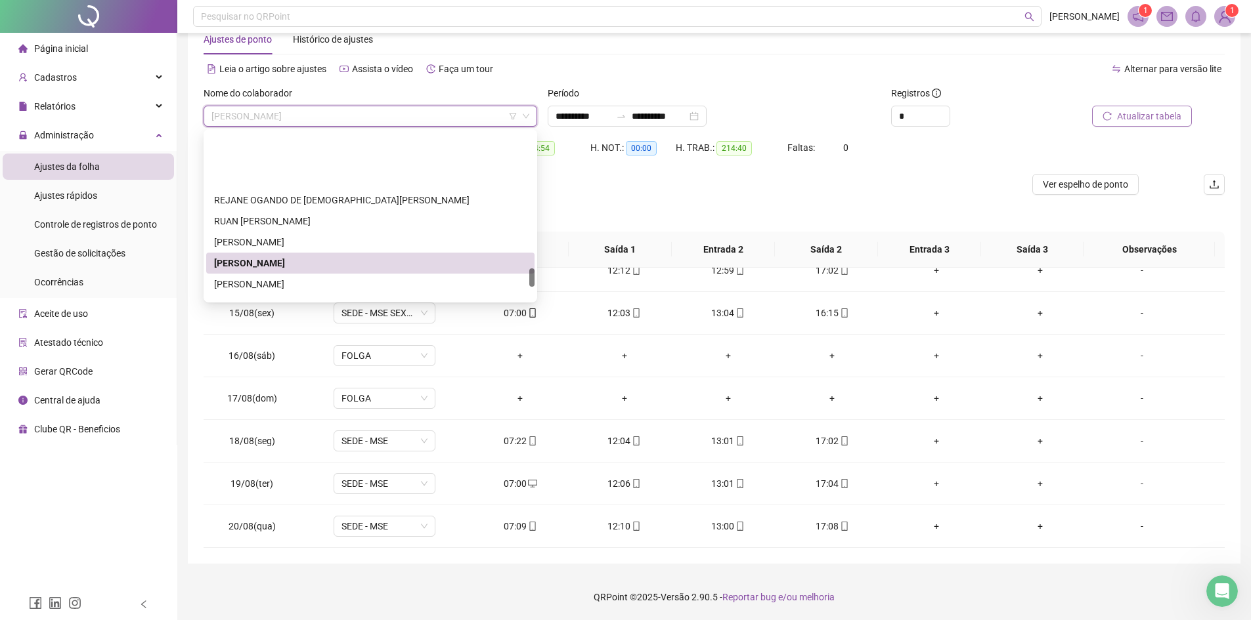
scroll to position [1313, 0]
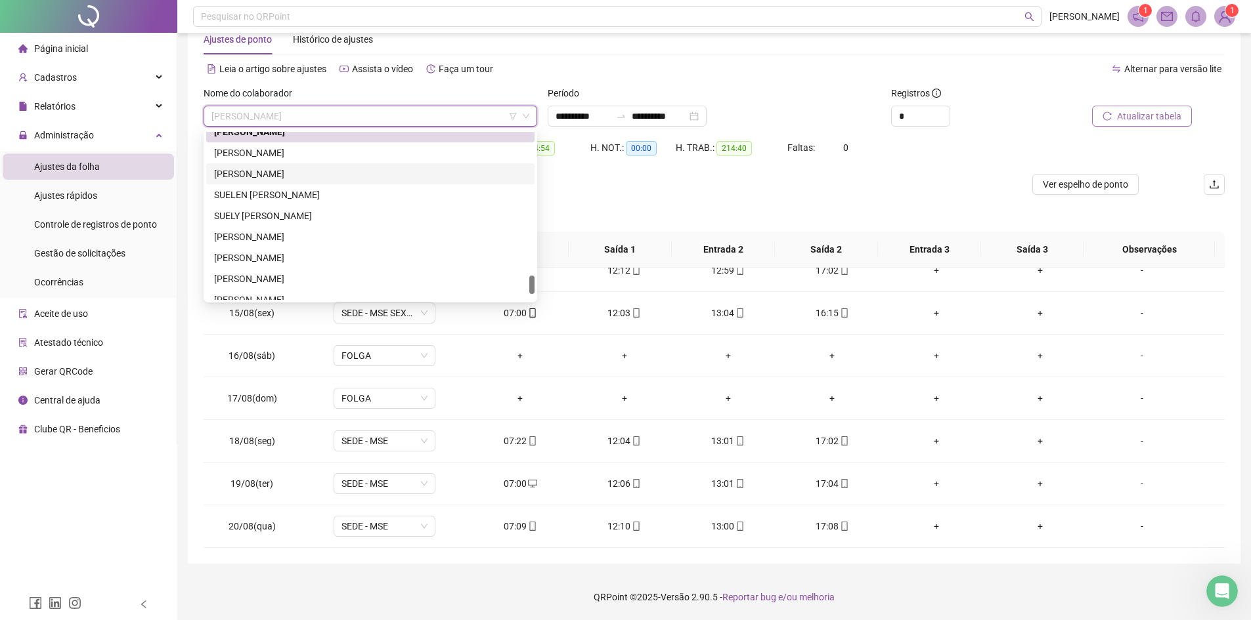
click at [261, 177] on div "[PERSON_NAME]" at bounding box center [370, 174] width 312 height 14
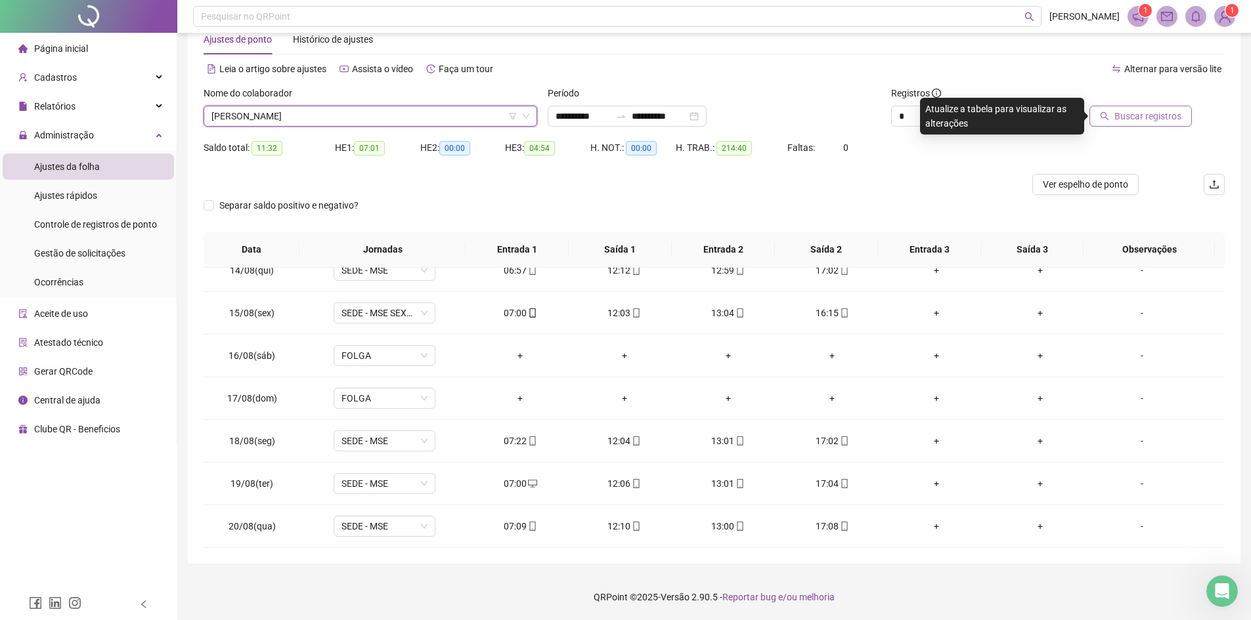
click at [1145, 116] on span "Buscar registros" at bounding box center [1147, 116] width 67 height 14
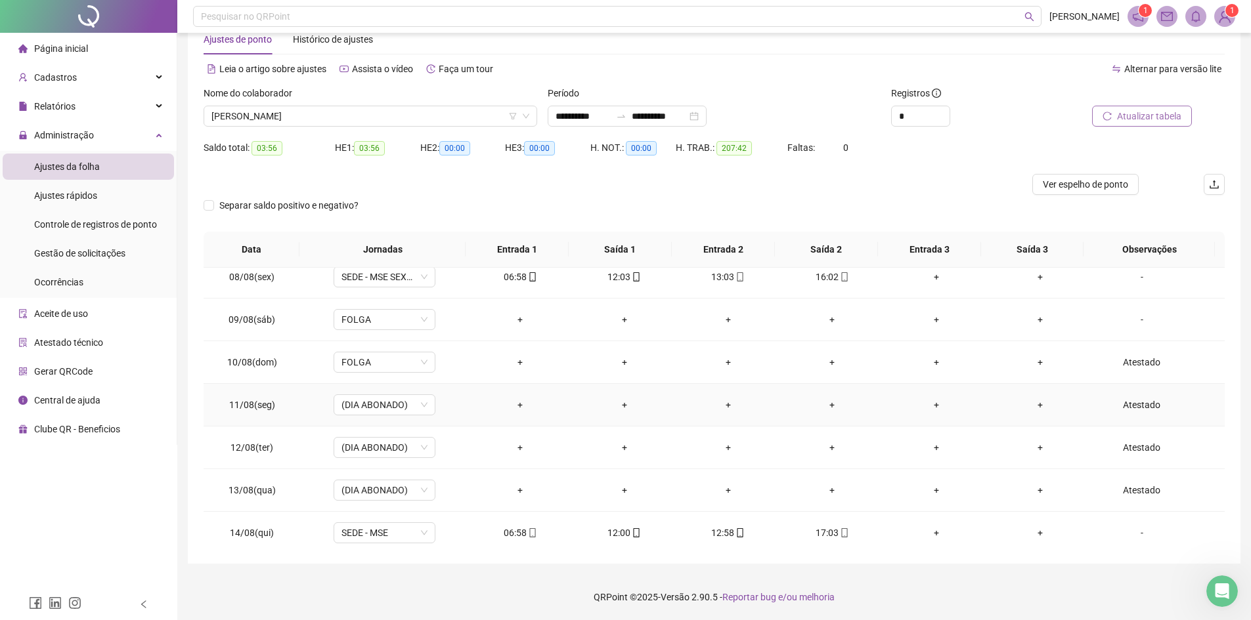
scroll to position [1042, 0]
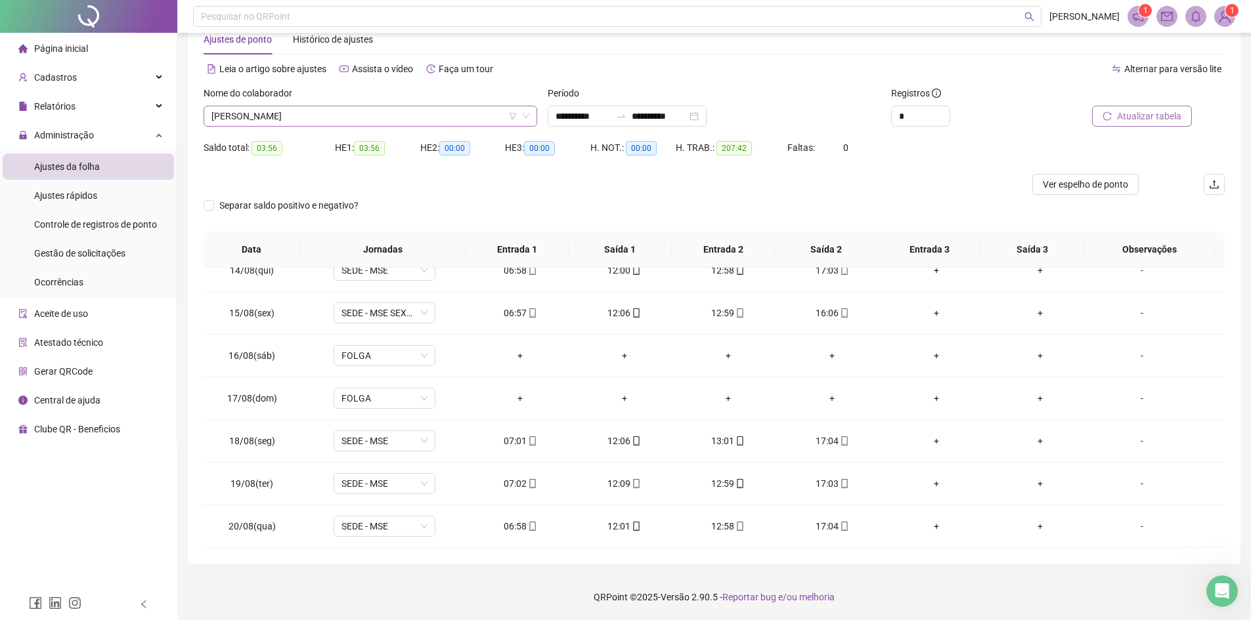
click at [349, 116] on span "[PERSON_NAME]" at bounding box center [370, 116] width 318 height 20
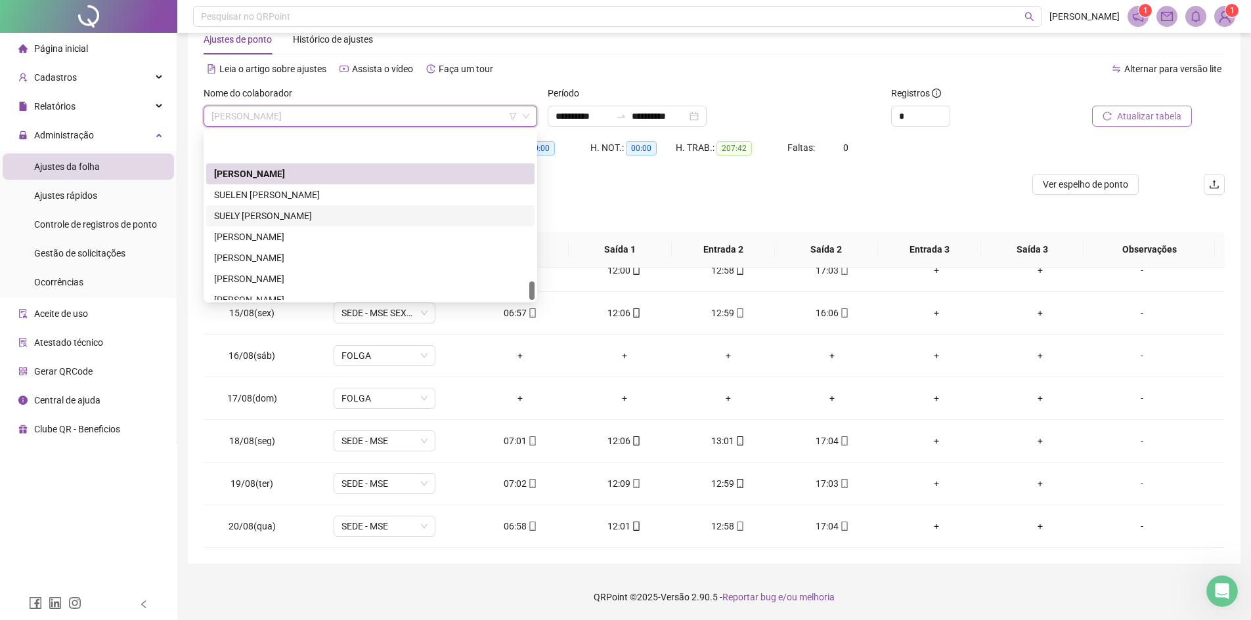
scroll to position [1365, 0]
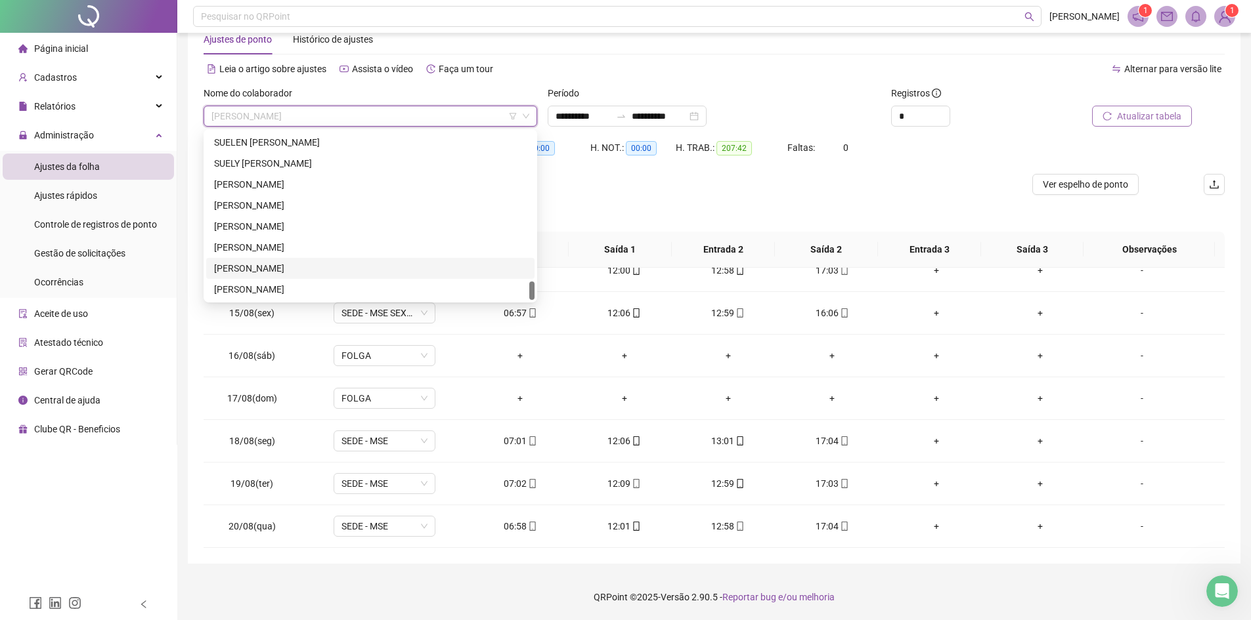
click at [290, 270] on div "[PERSON_NAME]" at bounding box center [370, 268] width 312 height 14
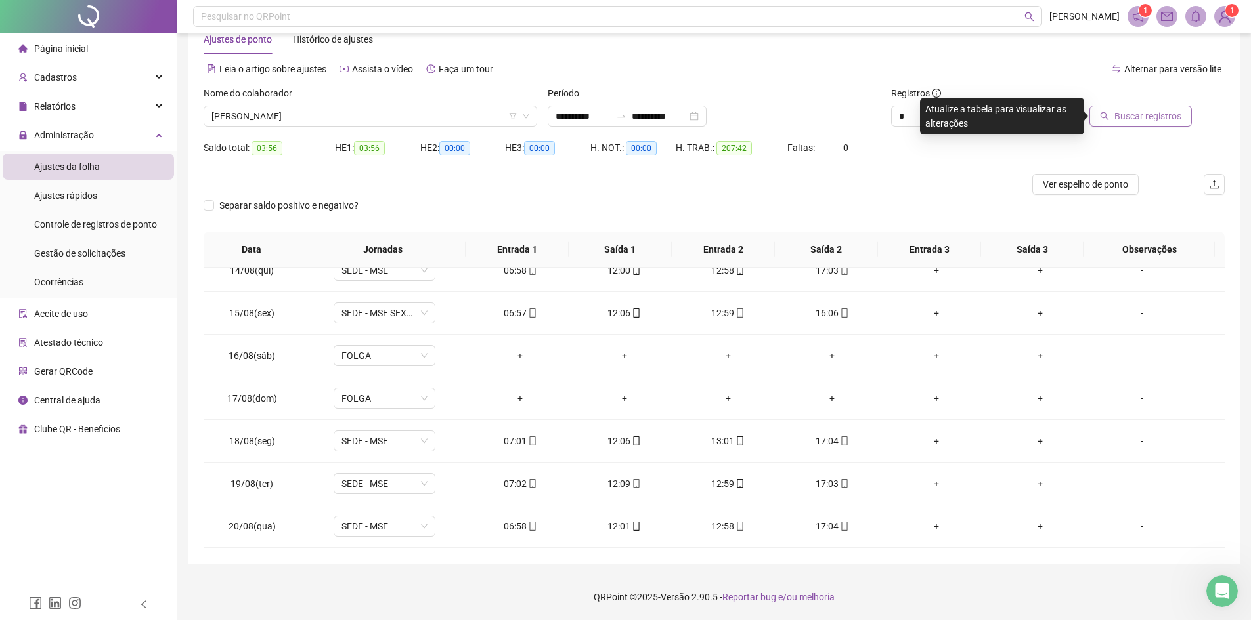
click at [1153, 114] on span "Buscar registros" at bounding box center [1147, 116] width 67 height 14
